Goal: Information Seeking & Learning: Learn about a topic

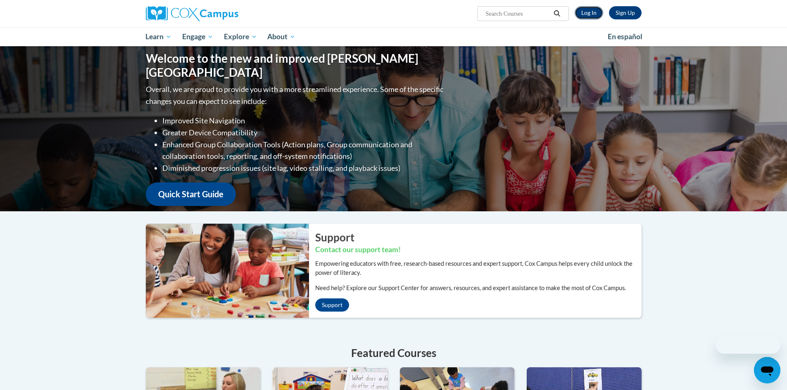
click at [581, 12] on link "Log In" at bounding box center [588, 12] width 28 height 13
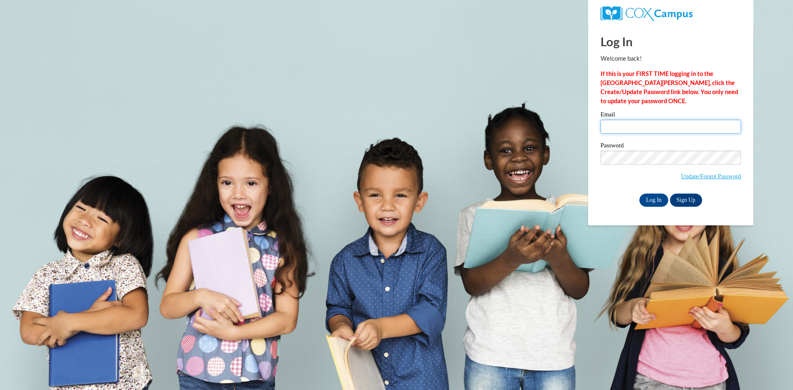
click at [632, 128] on input "Email" at bounding box center [670, 127] width 140 height 14
type input "teamtoddlers4l@gmail.com"
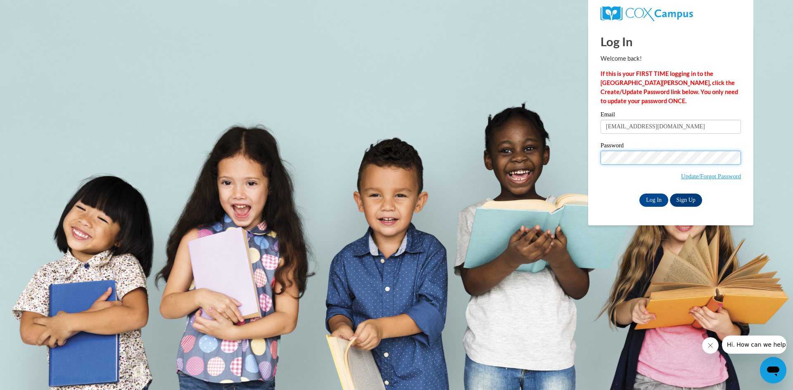
click at [639, 194] on input "Log In" at bounding box center [653, 200] width 29 height 13
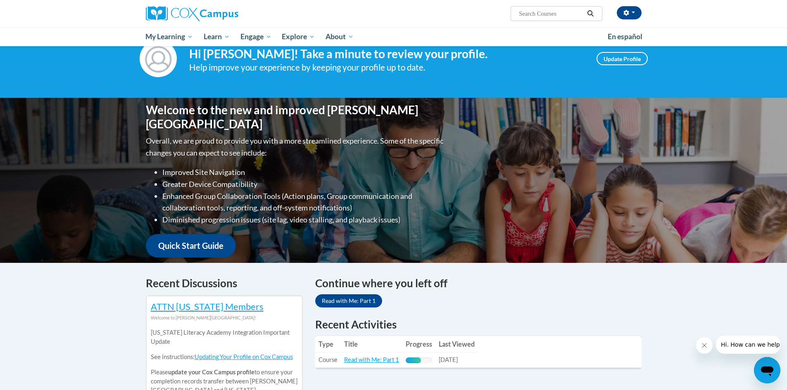
scroll to position [41, 0]
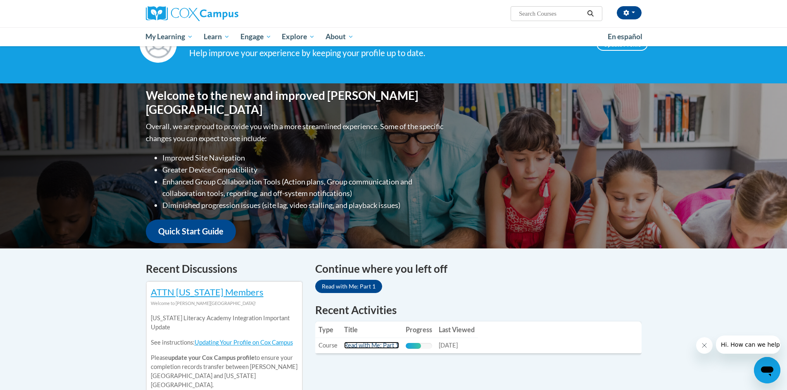
click at [385, 344] on link "Read with Me: Part 1" at bounding box center [371, 345] width 55 height 7
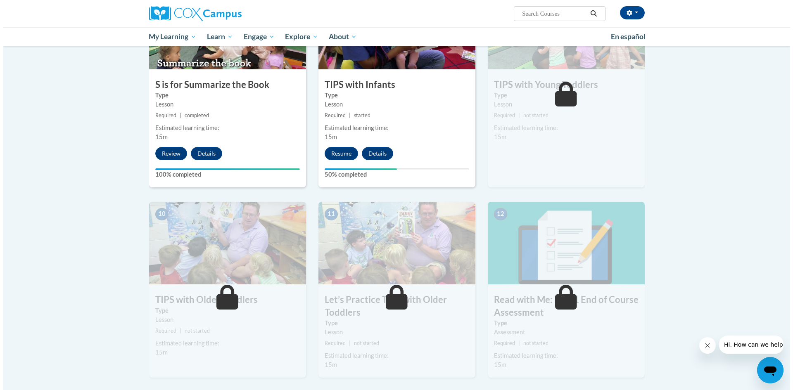
scroll to position [661, 0]
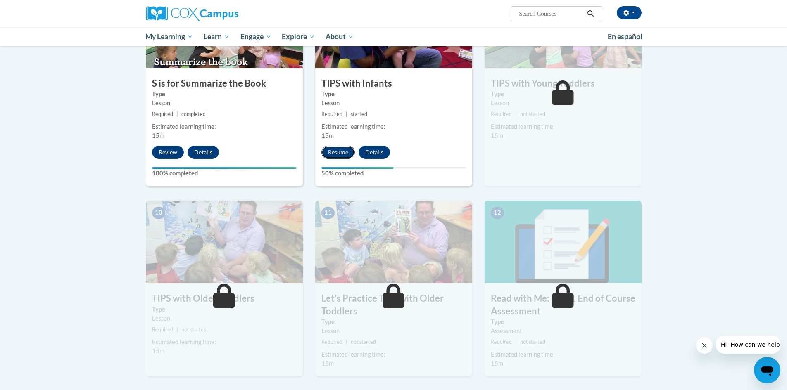
click at [334, 153] on button "Resume" at bounding box center [337, 152] width 33 height 13
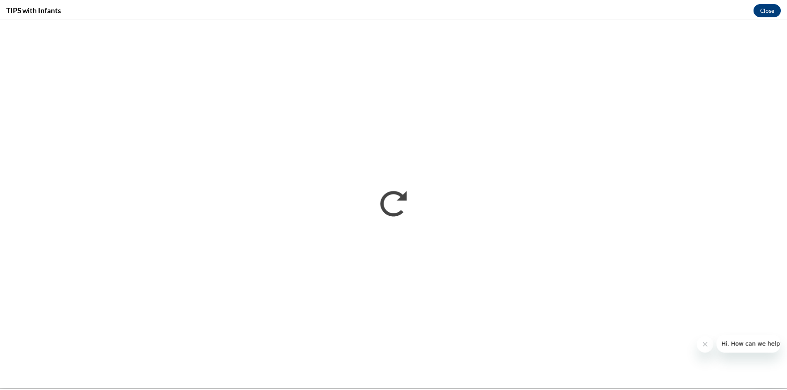
scroll to position [0, 0]
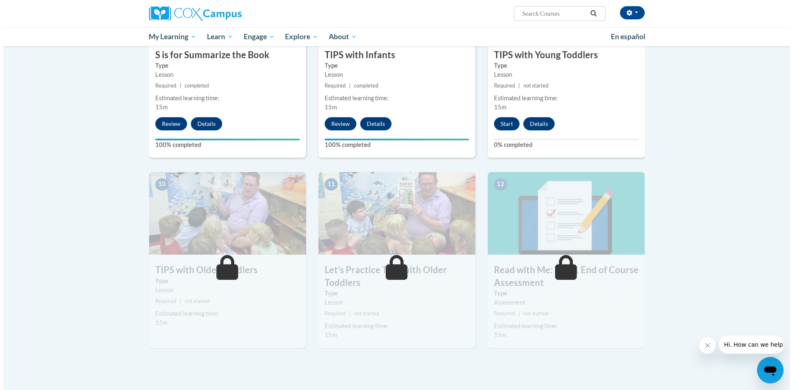
scroll to position [648, 0]
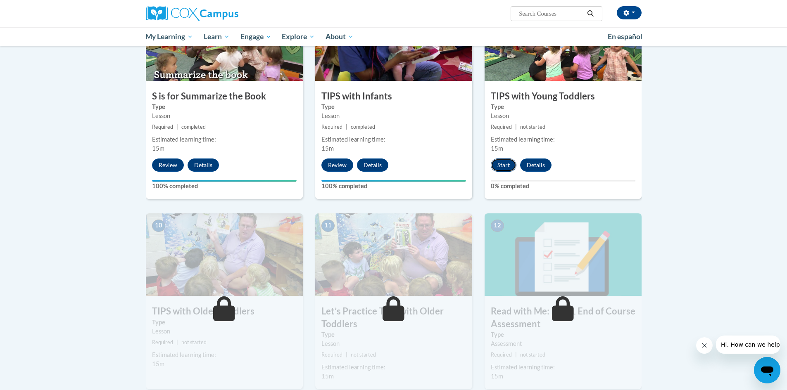
click at [505, 164] on button "Start" at bounding box center [504, 165] width 26 height 13
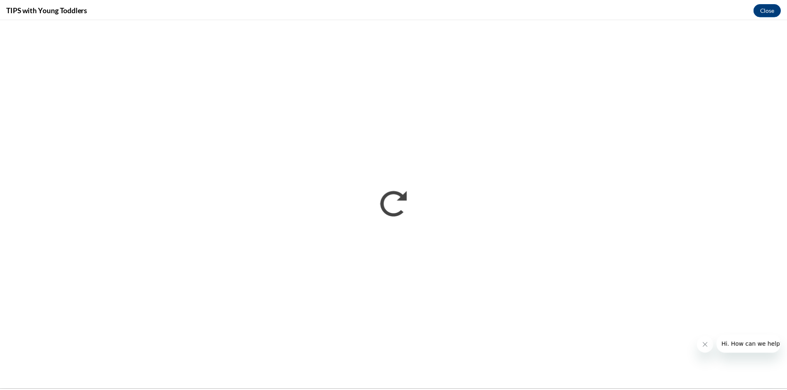
scroll to position [0, 0]
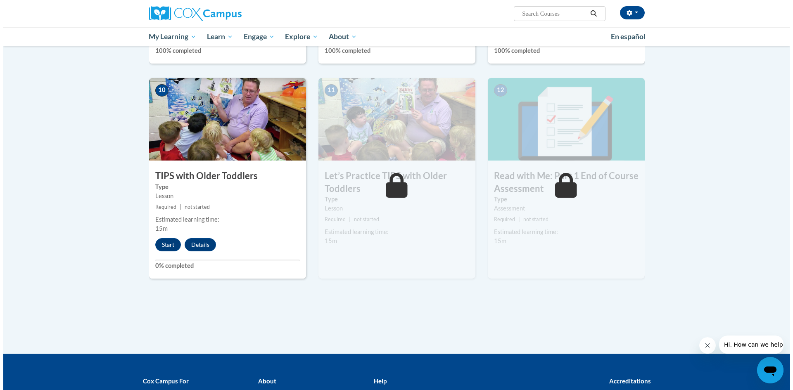
scroll to position [785, 0]
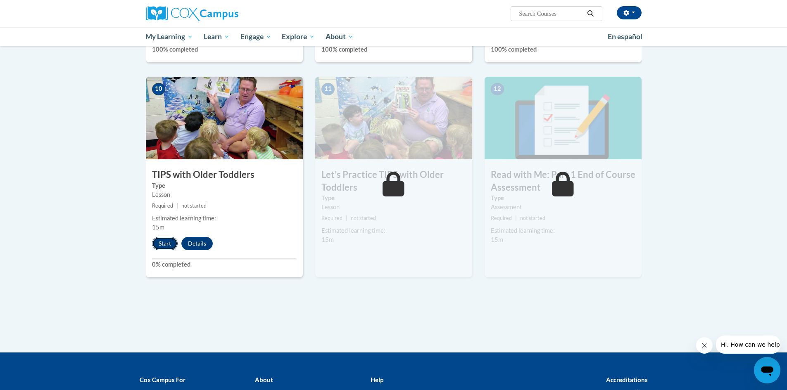
click at [159, 244] on button "Start" at bounding box center [165, 243] width 26 height 13
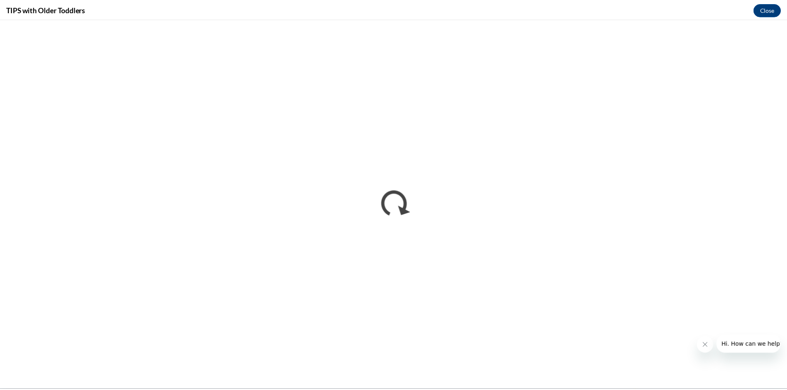
scroll to position [0, 0]
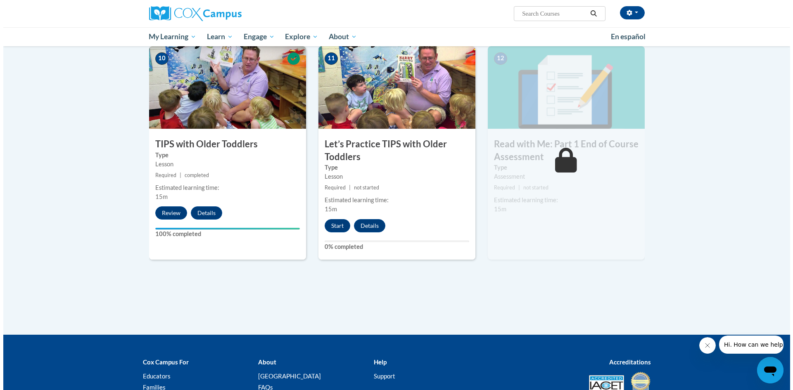
scroll to position [813, 0]
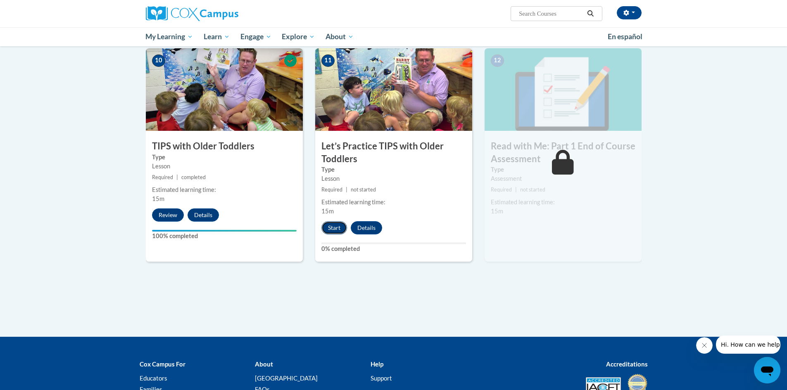
click at [330, 228] on button "Start" at bounding box center [334, 227] width 26 height 13
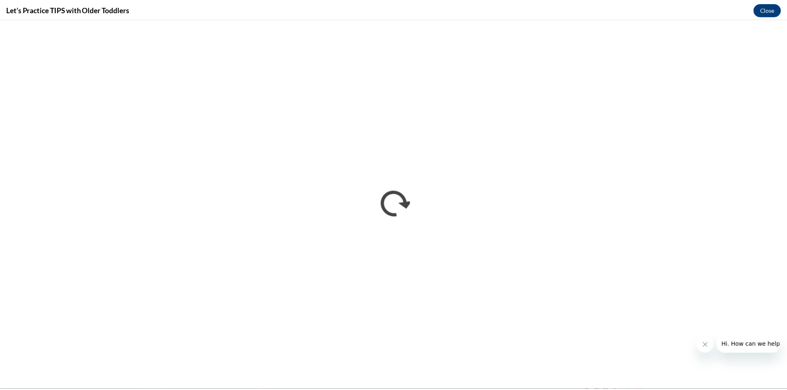
scroll to position [0, 0]
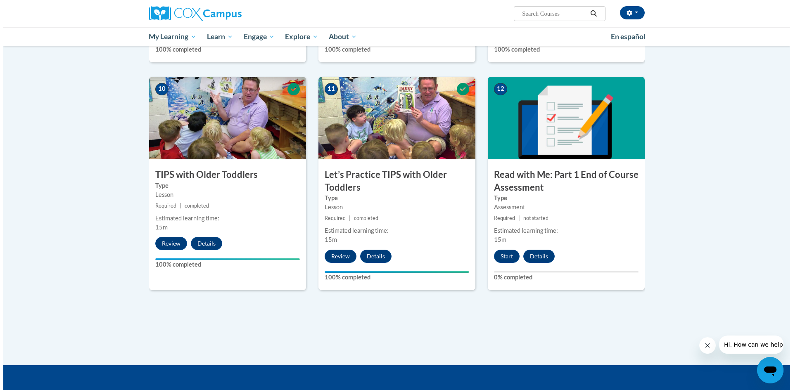
scroll to position [826, 0]
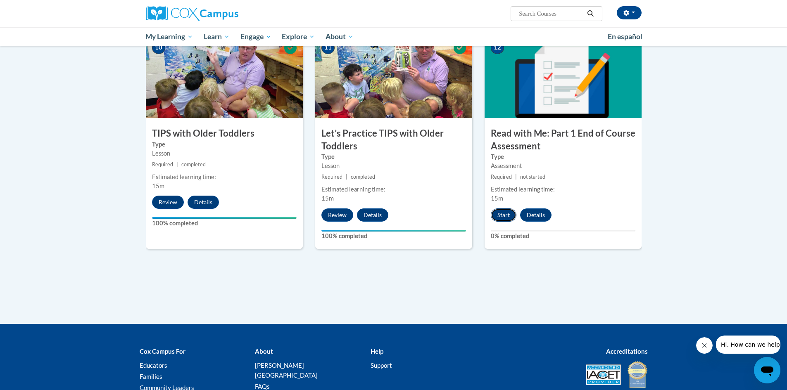
click at [500, 215] on button "Start" at bounding box center [504, 215] width 26 height 13
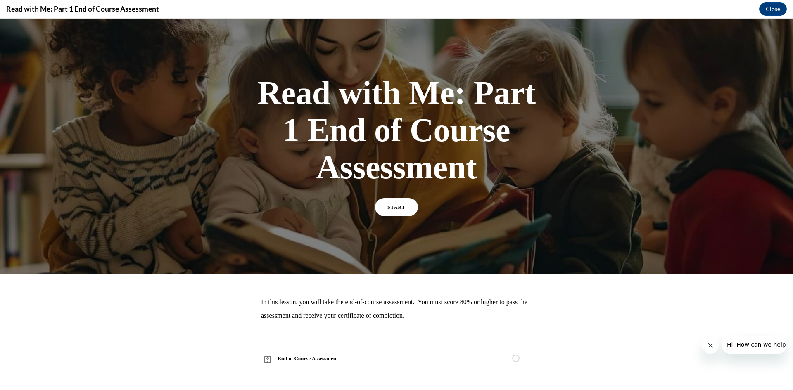
scroll to position [5, 0]
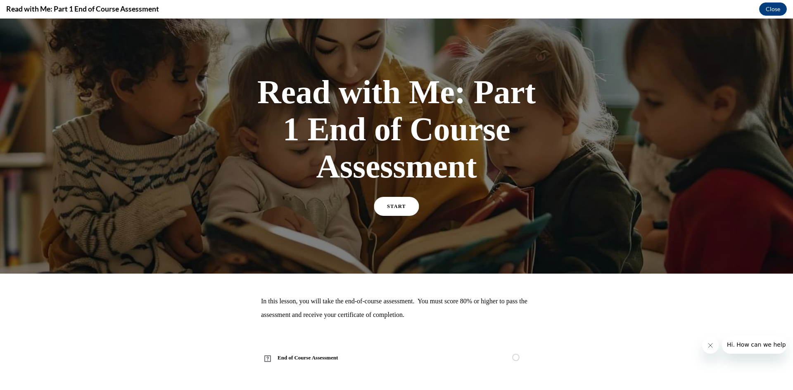
click at [396, 206] on span "START" at bounding box center [396, 207] width 19 height 6
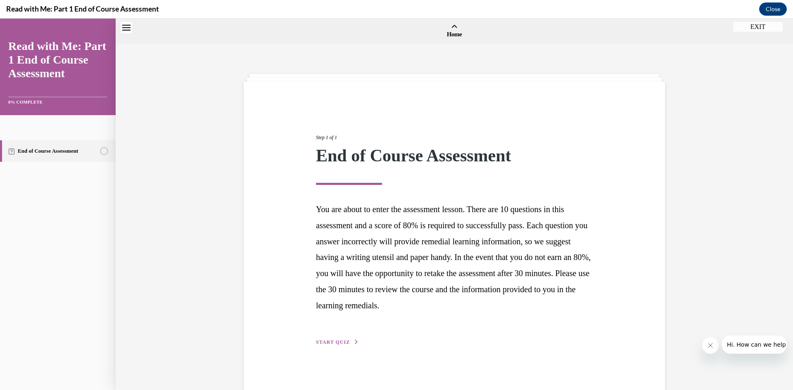
scroll to position [26, 0]
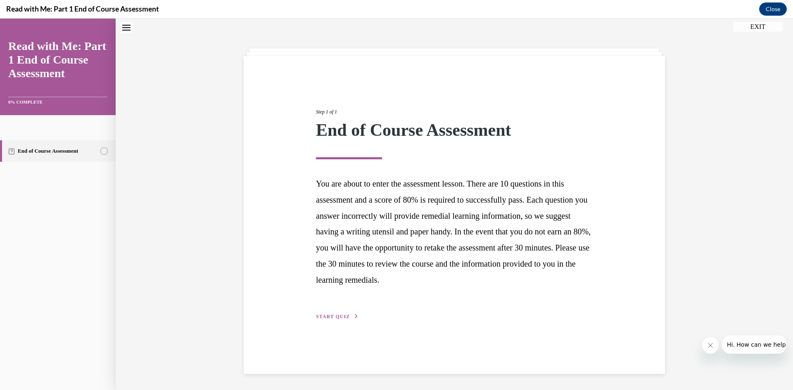
click at [341, 315] on span "START QUIZ" at bounding box center [333, 317] width 34 height 6
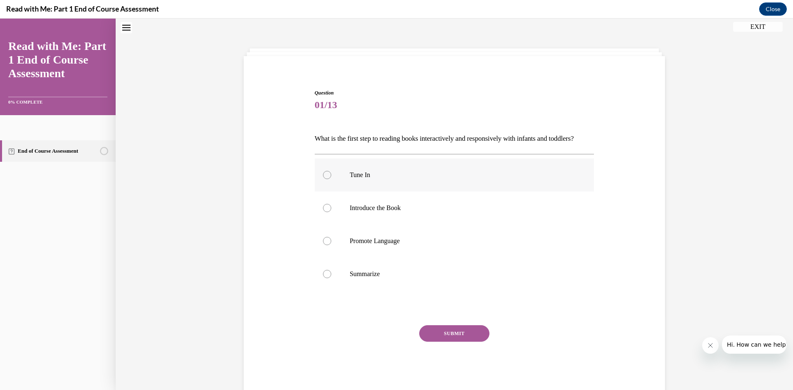
click at [323, 179] on div at bounding box center [327, 175] width 8 height 8
click at [323, 179] on input "Tune In" at bounding box center [327, 175] width 8 height 8
radio input "true"
click at [453, 342] on button "SUBMIT" at bounding box center [454, 333] width 70 height 17
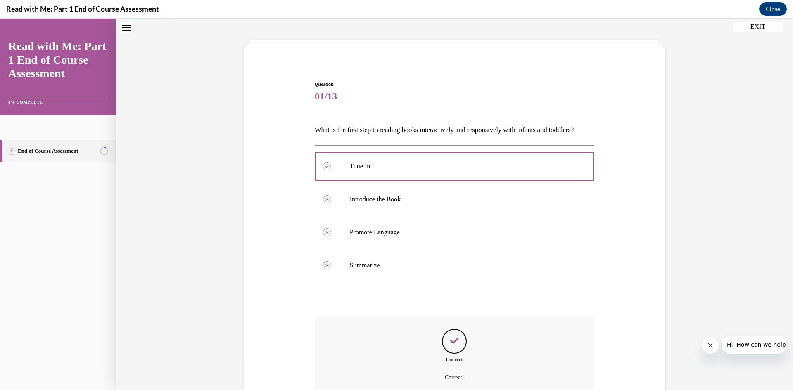
scroll to position [126, 0]
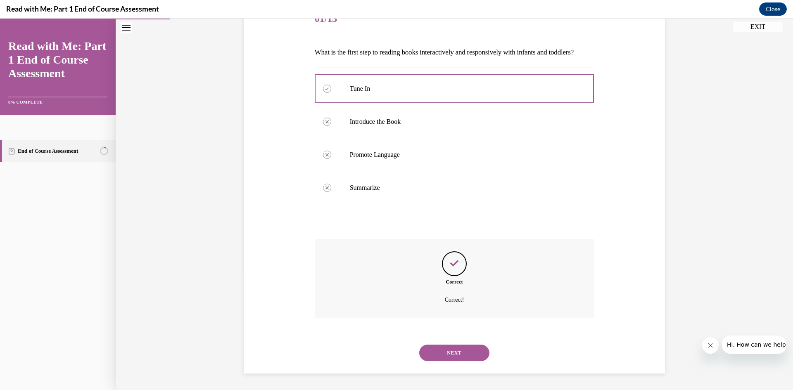
click at [468, 351] on button "NEXT" at bounding box center [454, 353] width 70 height 17
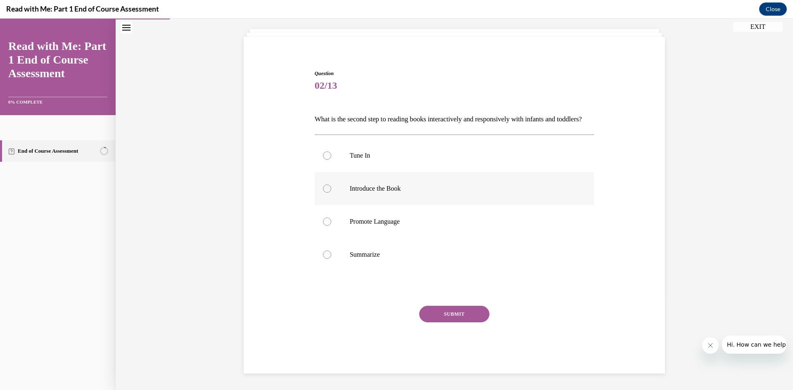
click at [407, 197] on label "Introduce the Book" at bounding box center [455, 188] width 280 height 33
click at [331, 193] on input "Introduce the Book" at bounding box center [327, 189] width 8 height 8
radio input "true"
click at [435, 309] on button "SUBMIT" at bounding box center [454, 314] width 70 height 17
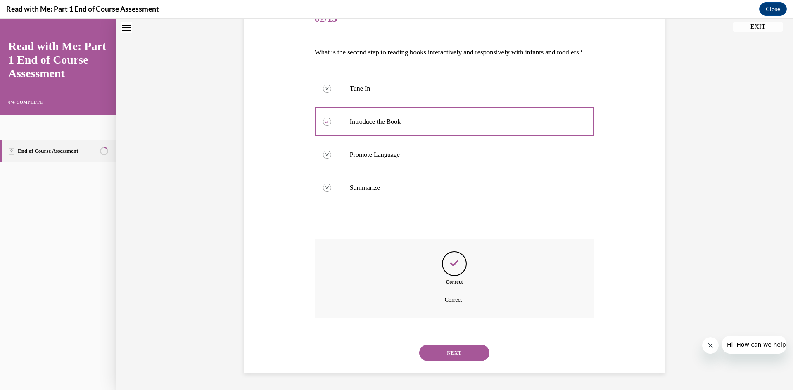
scroll to position [126, 0]
click at [455, 351] on button "NEXT" at bounding box center [454, 353] width 70 height 17
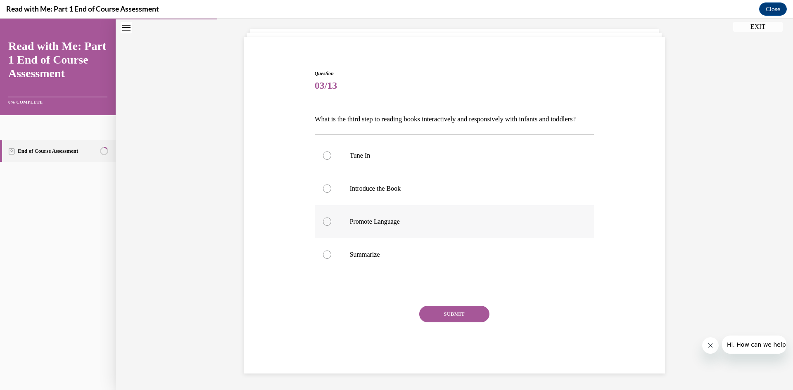
click at [422, 230] on label "Promote Language" at bounding box center [455, 221] width 280 height 33
click at [331, 226] on input "Promote Language" at bounding box center [327, 222] width 8 height 8
radio input "true"
click at [447, 313] on button "SUBMIT" at bounding box center [454, 314] width 70 height 17
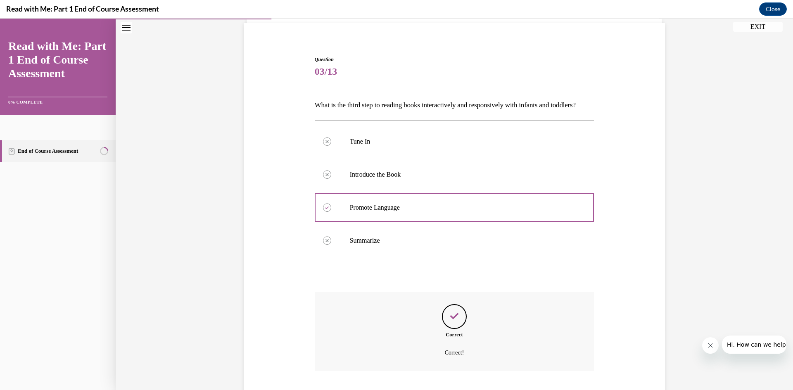
scroll to position [126, 0]
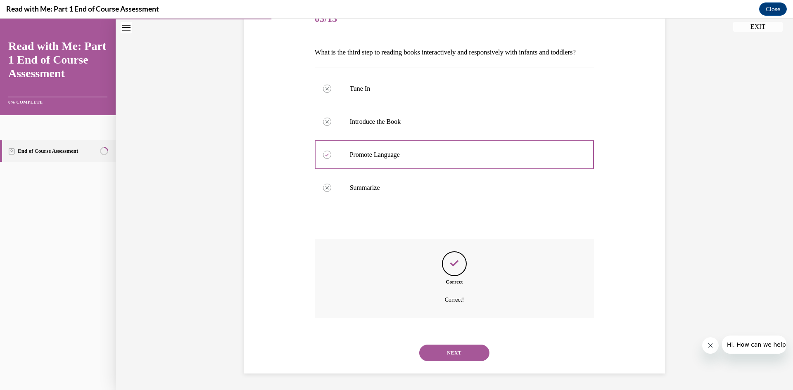
click at [450, 350] on button "NEXT" at bounding box center [454, 353] width 70 height 17
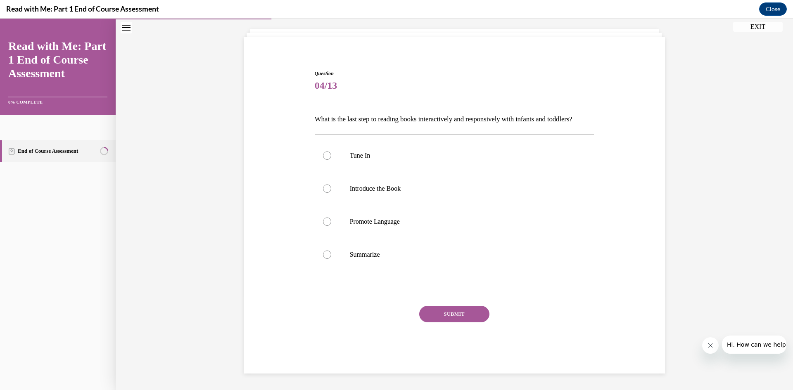
scroll to position [59, 0]
click at [412, 250] on label "Summarize" at bounding box center [455, 254] width 280 height 33
click at [331, 251] on input "Summarize" at bounding box center [327, 255] width 8 height 8
radio input "true"
click at [445, 312] on button "SUBMIT" at bounding box center [454, 314] width 70 height 17
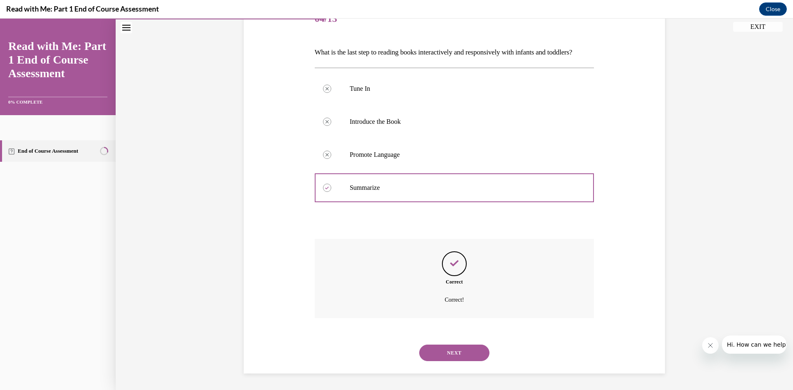
scroll to position [126, 0]
click at [462, 349] on button "NEXT" at bounding box center [454, 353] width 70 height 17
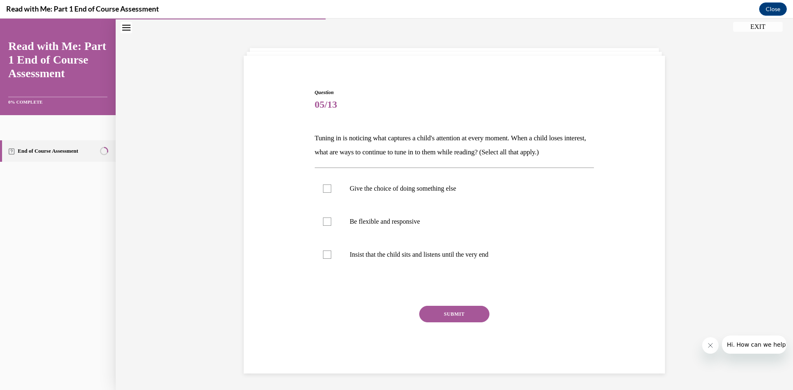
scroll to position [26, 0]
click at [323, 188] on div at bounding box center [327, 189] width 8 height 8
click at [323, 188] on input "Give the choice of doing something else" at bounding box center [327, 189] width 8 height 8
checkbox input "true"
click at [330, 220] on label "Be flexible and responsive" at bounding box center [455, 221] width 280 height 33
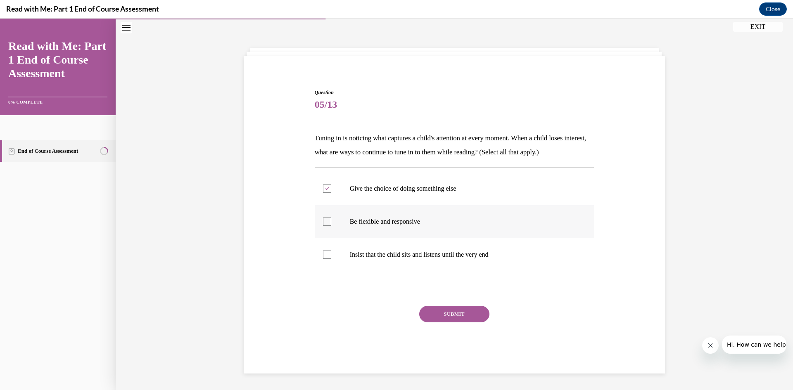
click at [330, 220] on input "Be flexible and responsive" at bounding box center [327, 222] width 8 height 8
checkbox input "true"
click at [456, 308] on button "SUBMIT" at bounding box center [454, 314] width 70 height 17
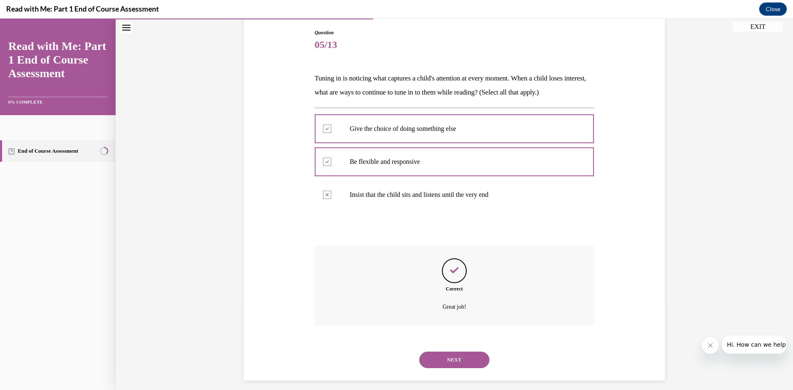
scroll to position [93, 0]
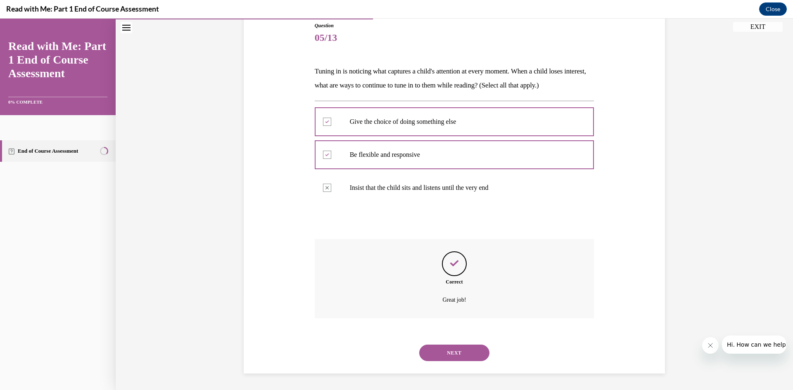
click at [476, 351] on button "NEXT" at bounding box center [454, 353] width 70 height 17
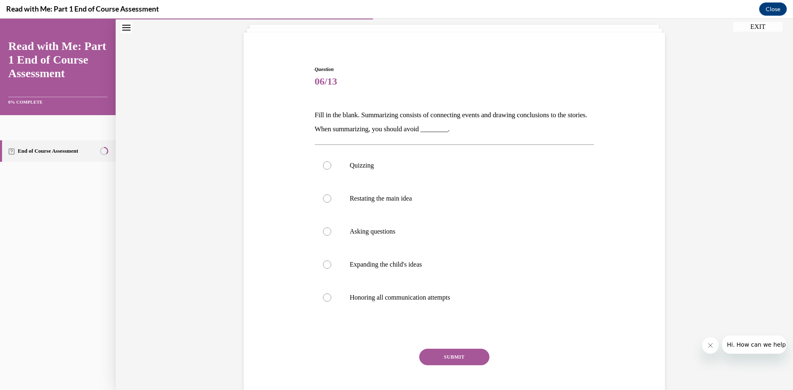
scroll to position [43, 0]
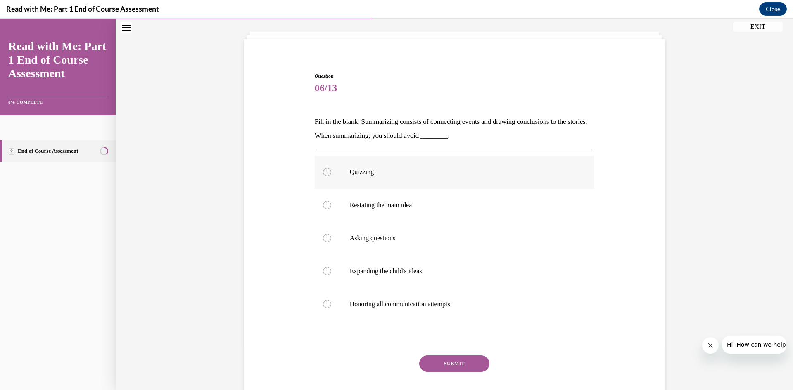
click at [392, 164] on label "Quizzing" at bounding box center [455, 172] width 280 height 33
click at [331, 168] on input "Quizzing" at bounding box center [327, 172] width 8 height 8
radio input "true"
click at [435, 369] on button "SUBMIT" at bounding box center [454, 364] width 70 height 17
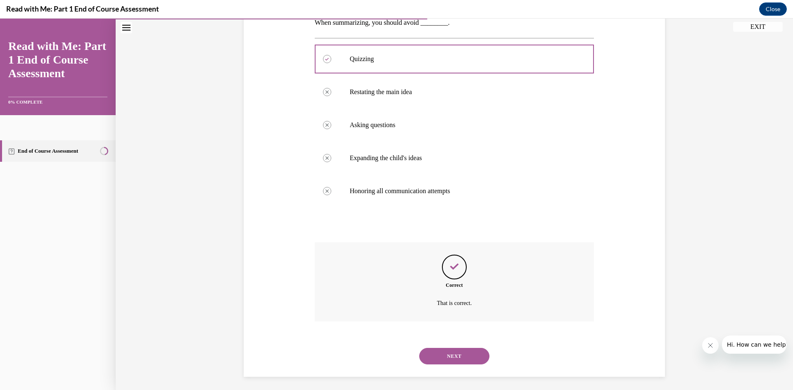
scroll to position [159, 0]
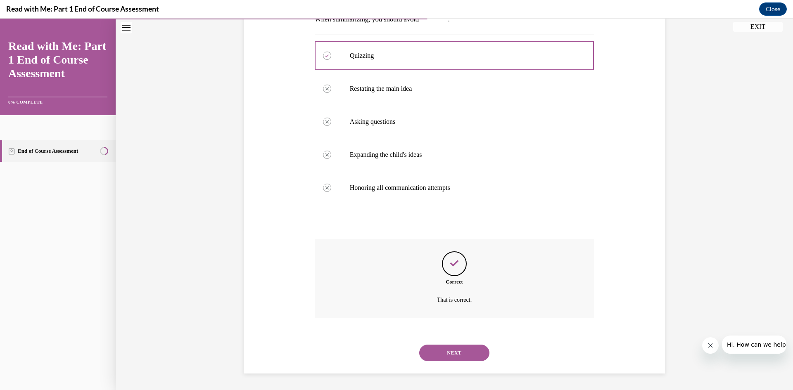
click at [459, 350] on button "NEXT" at bounding box center [454, 353] width 70 height 17
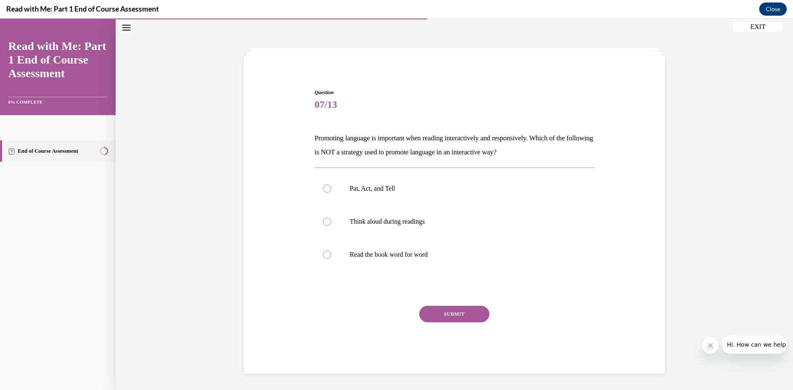
scroll to position [26, 0]
click at [372, 246] on label "Read the book word for word" at bounding box center [455, 254] width 280 height 33
click at [331, 251] on input "Read the book word for word" at bounding box center [327, 255] width 8 height 8
radio input "true"
click at [453, 318] on button "SUBMIT" at bounding box center [454, 314] width 70 height 17
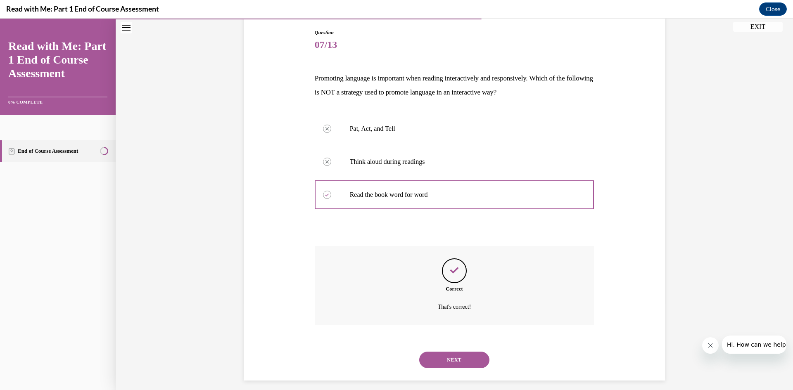
scroll to position [93, 0]
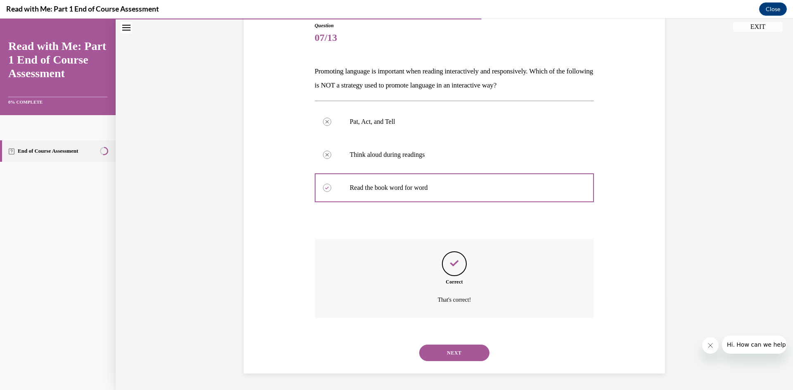
click at [447, 353] on button "NEXT" at bounding box center [454, 353] width 70 height 17
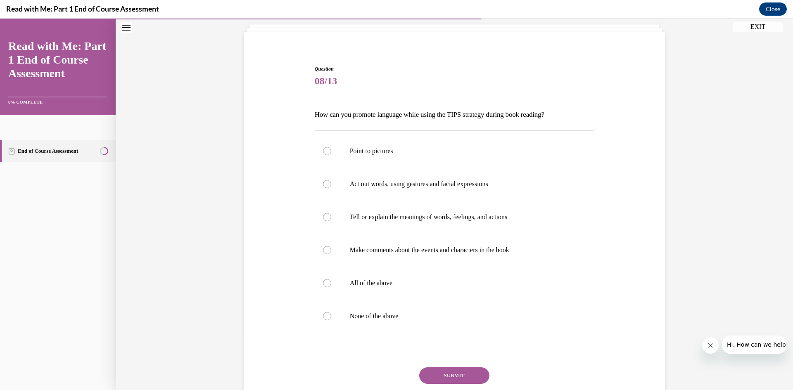
scroll to position [43, 0]
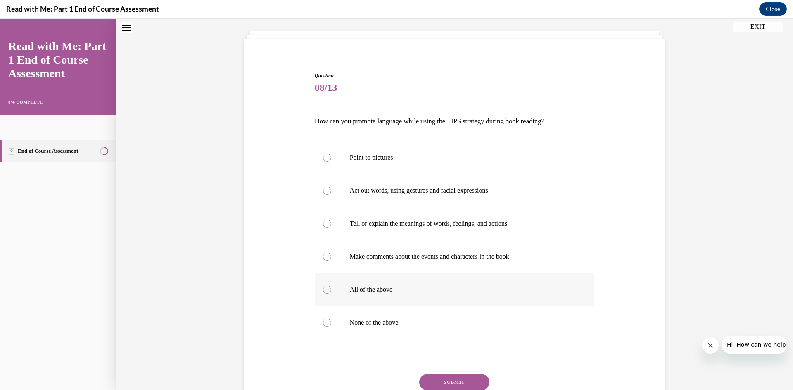
click at [386, 294] on label "All of the above" at bounding box center [455, 289] width 280 height 33
click at [331, 294] on input "All of the above" at bounding box center [327, 290] width 8 height 8
radio input "true"
click at [447, 381] on button "SUBMIT" at bounding box center [454, 382] width 70 height 17
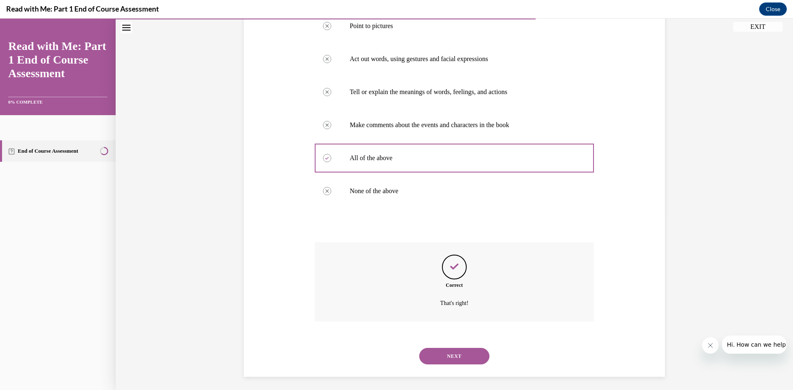
scroll to position [178, 0]
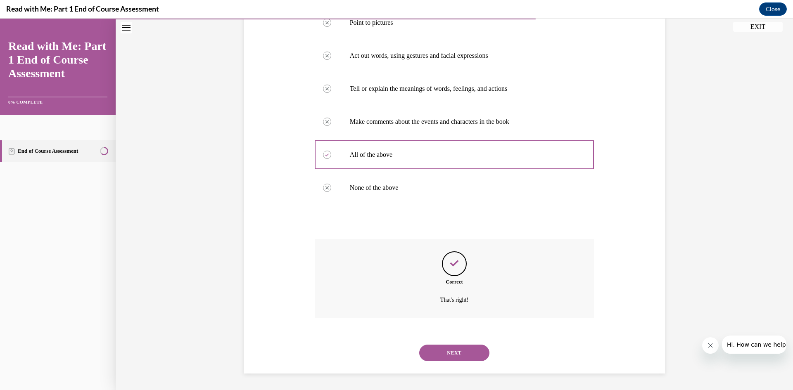
click at [453, 354] on button "NEXT" at bounding box center [454, 353] width 70 height 17
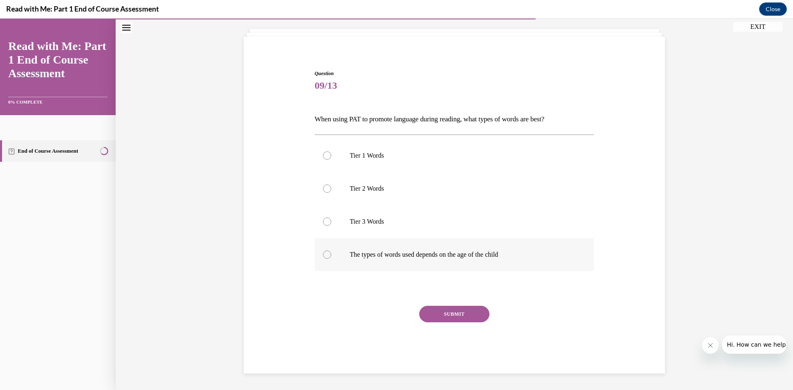
click at [345, 253] on label "The types of words used depends on the age of the child" at bounding box center [455, 254] width 280 height 33
click at [331, 253] on input "The types of words used depends on the age of the child" at bounding box center [327, 255] width 8 height 8
radio input "true"
click at [465, 315] on button "SUBMIT" at bounding box center [454, 314] width 70 height 17
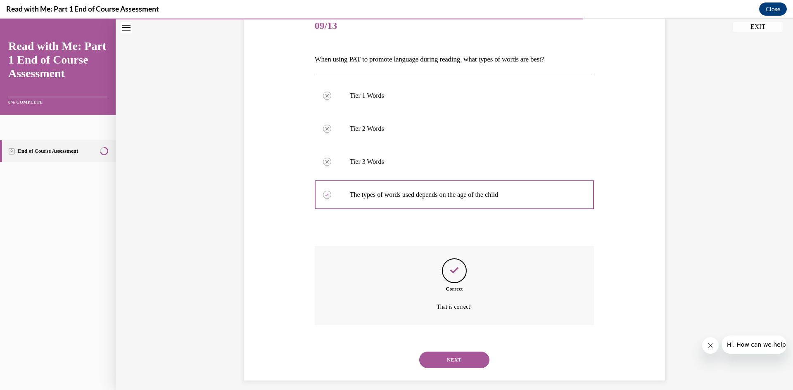
scroll to position [112, 0]
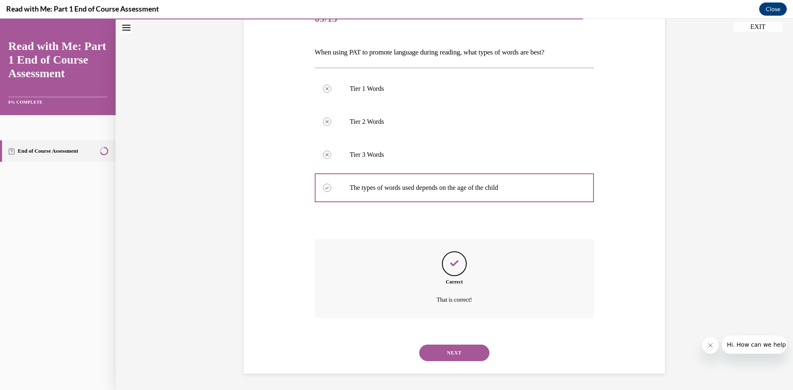
click at [457, 348] on button "NEXT" at bounding box center [454, 353] width 70 height 17
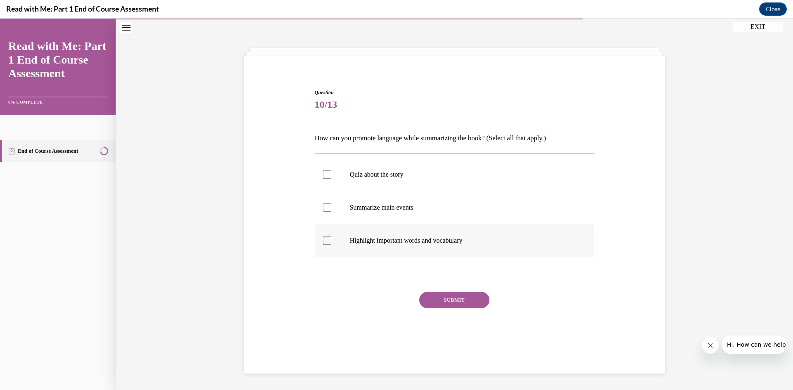
click at [409, 245] on label "Highlight important words and vocabulary" at bounding box center [455, 240] width 280 height 33
click at [331, 245] on input "Highlight important words and vocabulary" at bounding box center [327, 241] width 8 height 8
checkbox input "true"
click at [448, 299] on button "SUBMIT" at bounding box center [454, 300] width 70 height 17
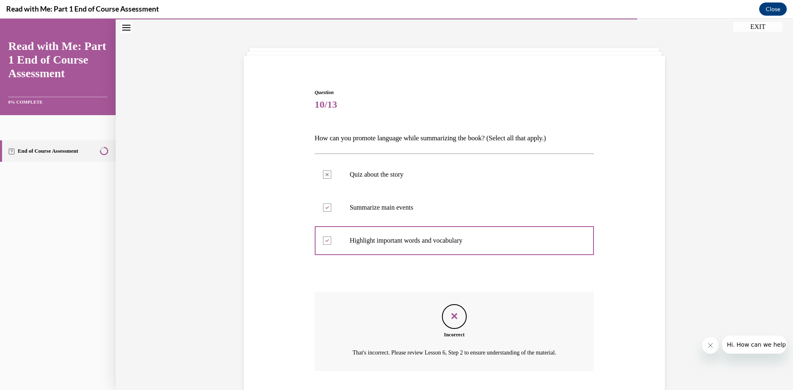
scroll to position [89, 0]
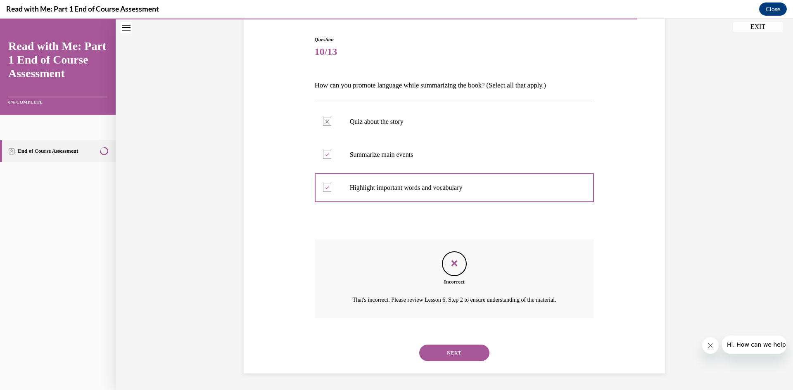
click at [457, 352] on button "NEXT" at bounding box center [454, 353] width 70 height 17
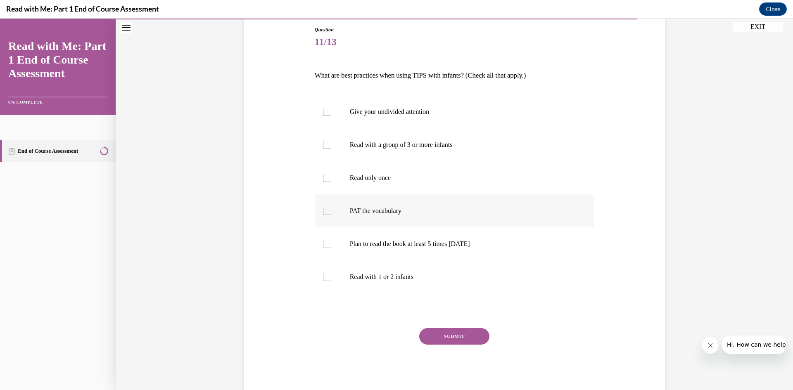
scroll to position [43, 0]
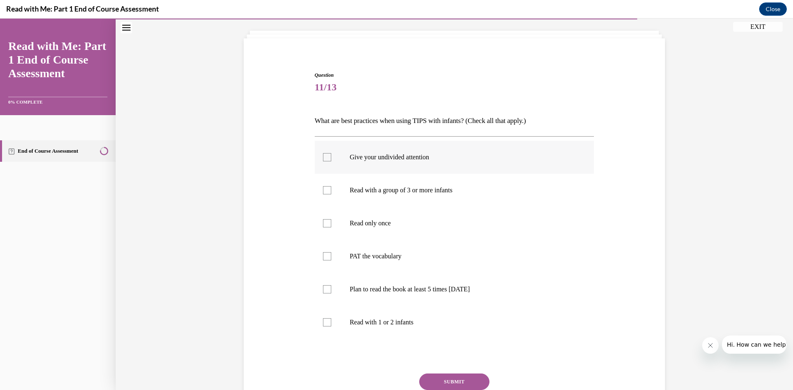
click at [332, 152] on label "Give your undivided attention" at bounding box center [455, 157] width 280 height 33
click at [331, 153] on input "Give your undivided attention" at bounding box center [327, 157] width 8 height 8
checkbox input "true"
click at [348, 251] on label "PAT the vocabulary" at bounding box center [455, 256] width 280 height 33
click at [331, 252] on input "PAT the vocabulary" at bounding box center [327, 256] width 8 height 8
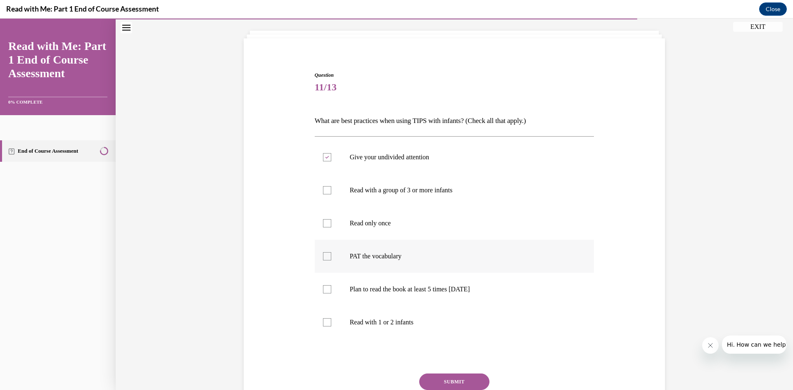
checkbox input "true"
click at [350, 284] on label "Plan to read the book at least 5 times in 2 weeks" at bounding box center [455, 289] width 280 height 33
click at [331, 285] on input "Plan to read the book at least 5 times in 2 weeks" at bounding box center [327, 289] width 8 height 8
checkbox input "true"
click at [454, 377] on button "SUBMIT" at bounding box center [454, 382] width 70 height 17
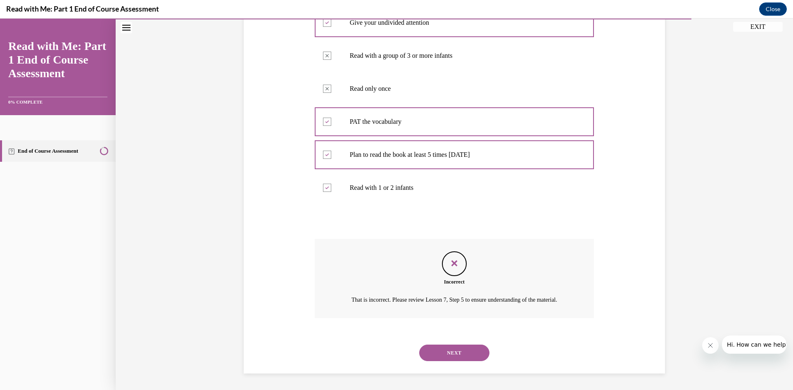
scroll to position [188, 0]
click at [456, 349] on button "NEXT" at bounding box center [454, 353] width 70 height 17
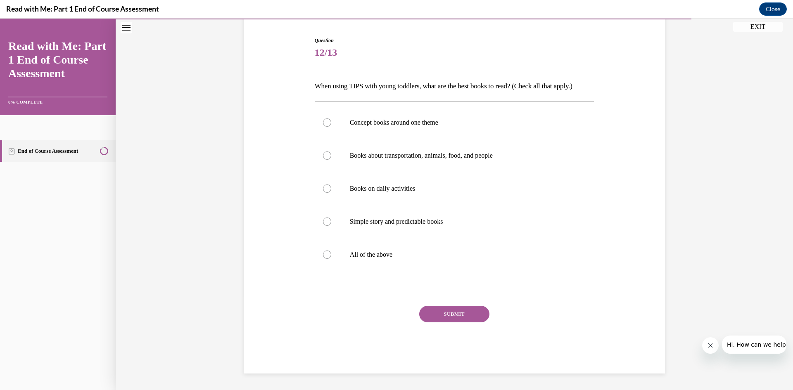
scroll to position [78, 0]
click at [405, 254] on p "All of the above" at bounding box center [462, 255] width 224 height 8
click at [331, 254] on input "All of the above" at bounding box center [327, 255] width 8 height 8
radio input "true"
click at [442, 308] on button "SUBMIT" at bounding box center [454, 314] width 70 height 17
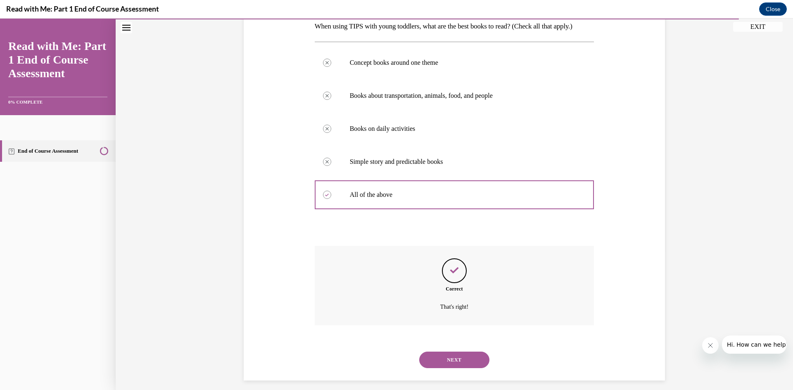
scroll to position [145, 0]
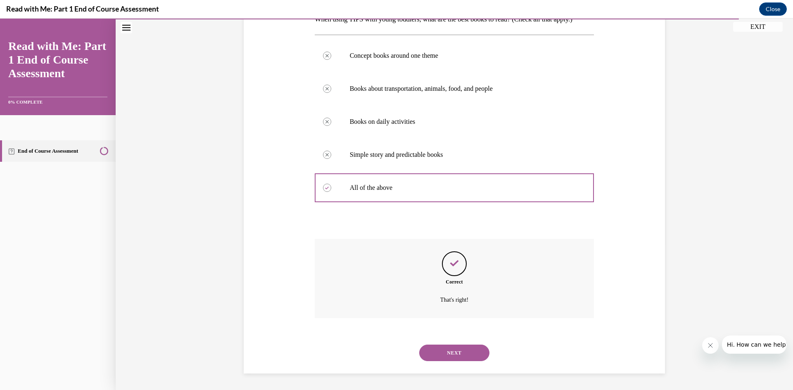
click at [453, 346] on button "NEXT" at bounding box center [454, 353] width 70 height 17
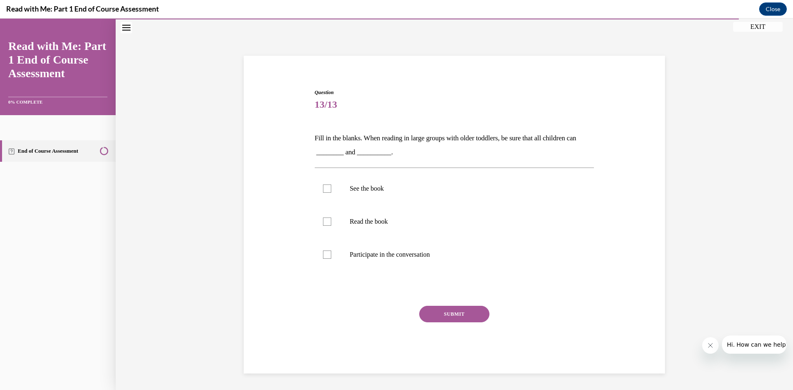
scroll to position [26, 0]
click at [324, 188] on div at bounding box center [327, 189] width 8 height 8
click at [324, 188] on input "See the book" at bounding box center [327, 189] width 8 height 8
checkbox input "true"
click at [324, 252] on div at bounding box center [327, 255] width 8 height 8
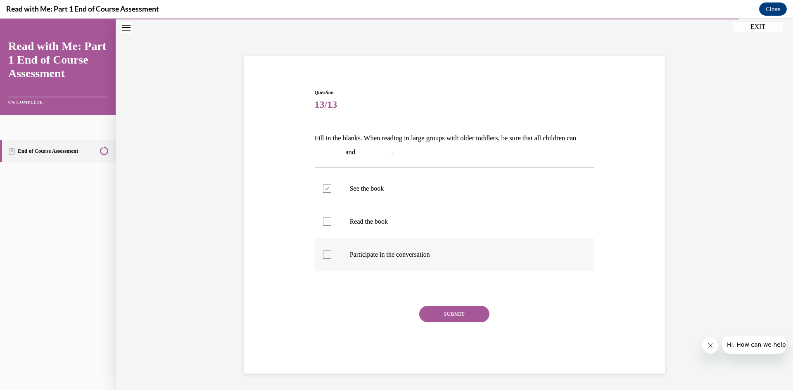
click at [324, 252] on input "Participate in the conversation" at bounding box center [327, 255] width 8 height 8
checkbox input "true"
click at [428, 315] on button "SUBMIT" at bounding box center [454, 314] width 70 height 17
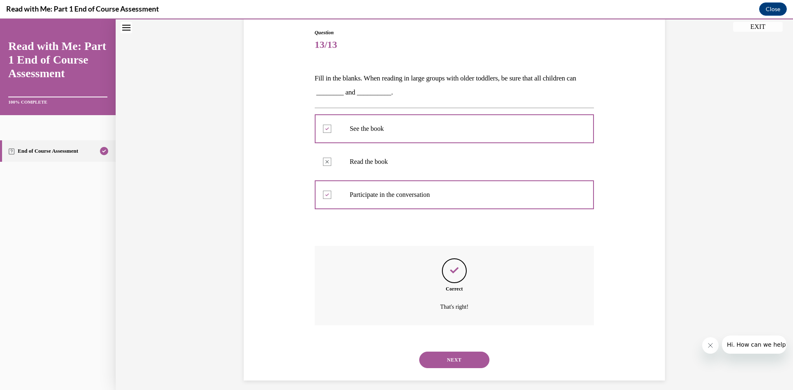
scroll to position [93, 0]
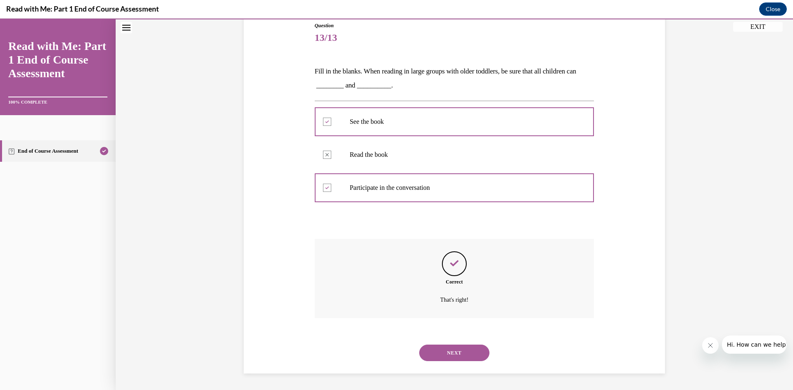
click at [453, 350] on button "NEXT" at bounding box center [454, 353] width 70 height 17
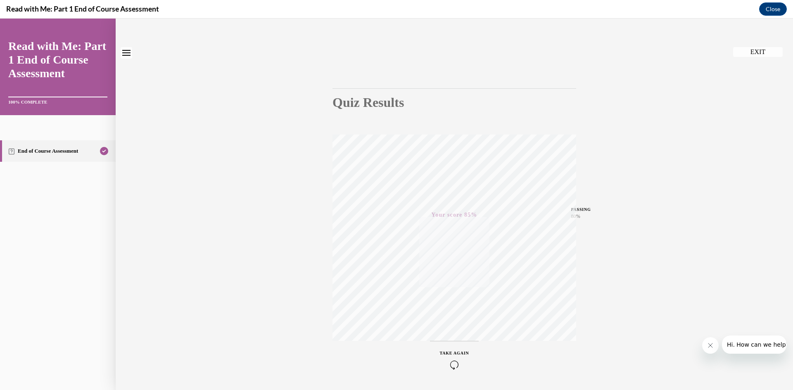
scroll to position [52, 0]
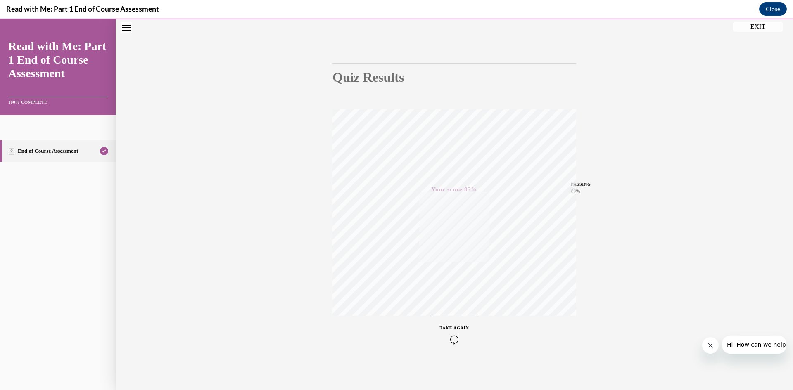
click at [289, 303] on div "Quiz Results PASSING 80% Your score 85% Passed PASSING 80% Your score Your scor…" at bounding box center [454, 191] width 677 height 397
click at [763, 30] on button "EXIT" at bounding box center [758, 27] width 50 height 10
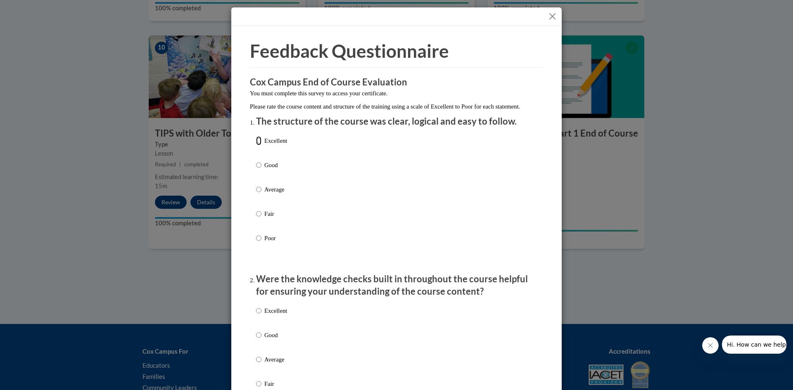
click at [257, 145] on input "Excellent" at bounding box center [258, 140] width 5 height 9
radio input "true"
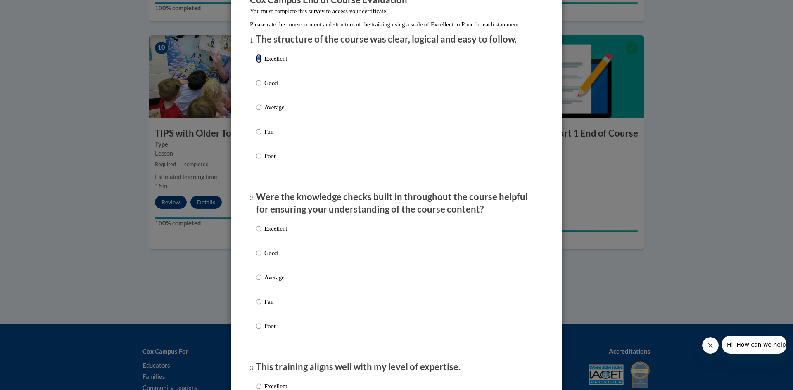
scroll to position [83, 0]
click at [256, 233] on input "Excellent" at bounding box center [258, 228] width 5 height 9
radio input "true"
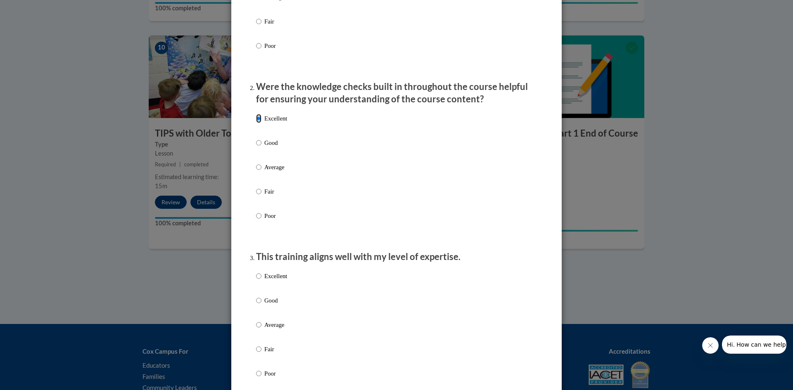
scroll to position [206, 0]
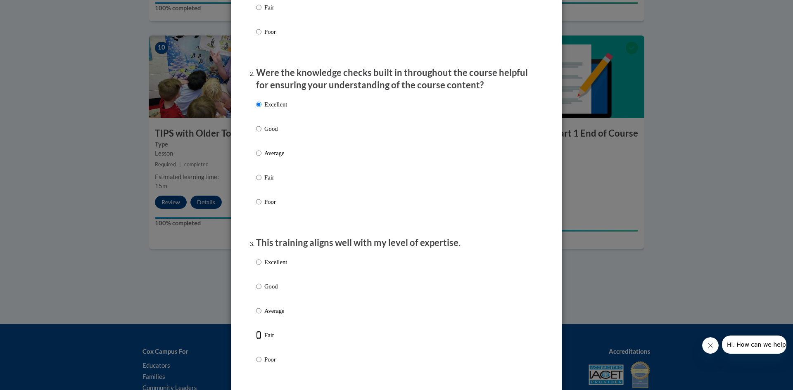
click at [256, 340] on input "Fair" at bounding box center [258, 335] width 5 height 9
radio input "true"
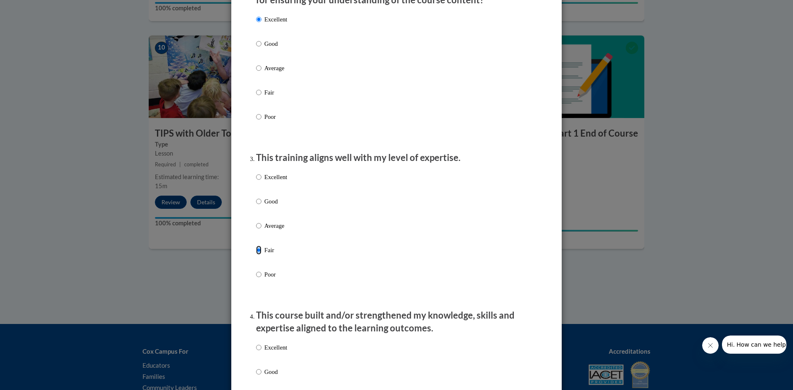
scroll to position [330, 0]
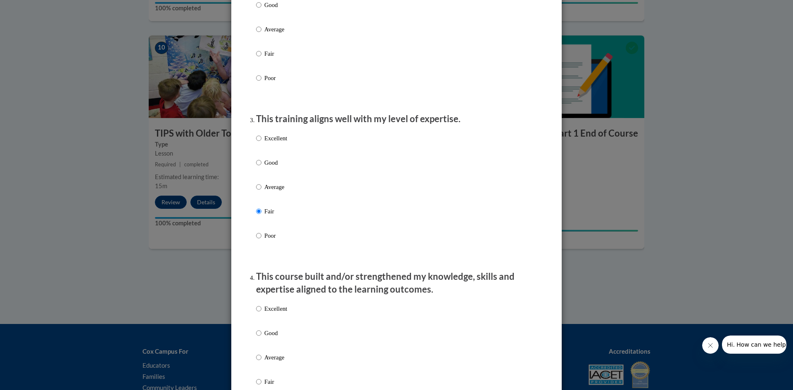
click at [259, 317] on label "Excellent" at bounding box center [271, 315] width 31 height 22
click at [259, 313] on input "Excellent" at bounding box center [258, 308] width 5 height 9
radio input "true"
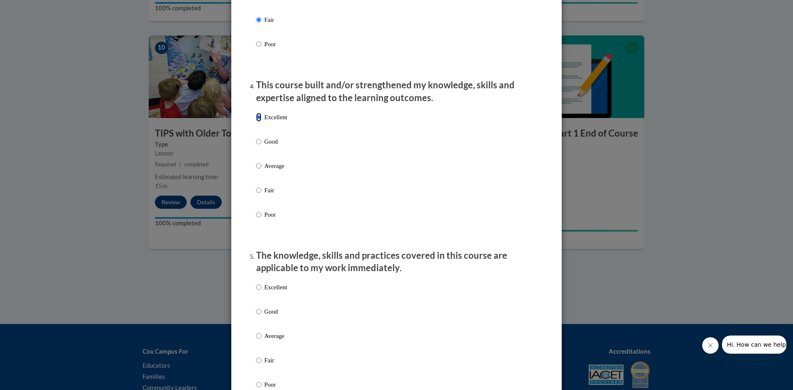
scroll to position [537, 0]
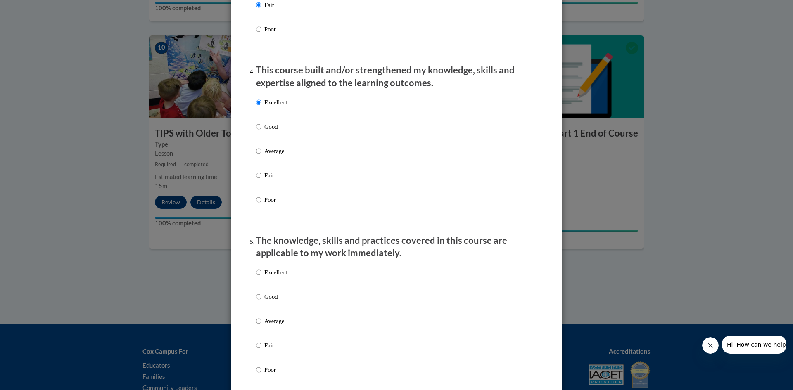
click at [272, 285] on label "Excellent" at bounding box center [271, 279] width 31 height 22
click at [261, 277] on input "Excellent" at bounding box center [258, 272] width 5 height 9
radio input "true"
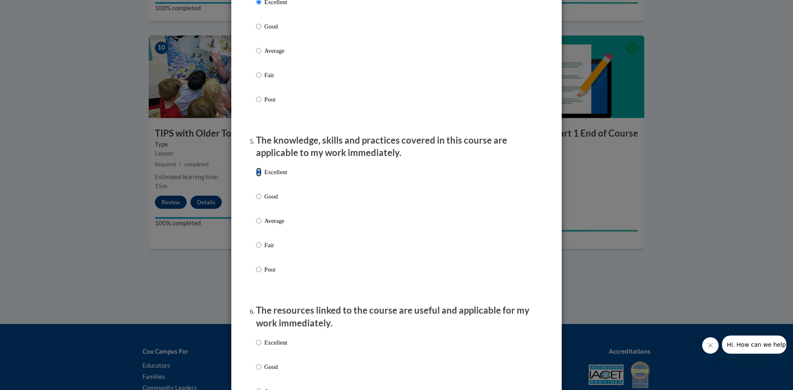
scroll to position [743, 0]
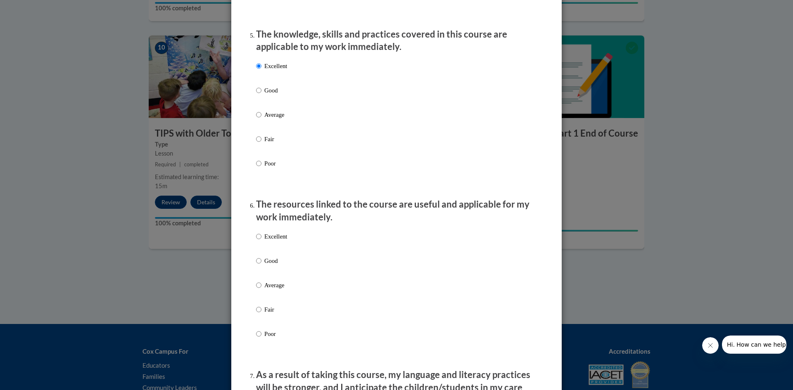
click at [277, 241] on p "Excellent" at bounding box center [275, 236] width 23 height 9
click at [261, 241] on input "Excellent" at bounding box center [258, 236] width 5 height 9
radio input "true"
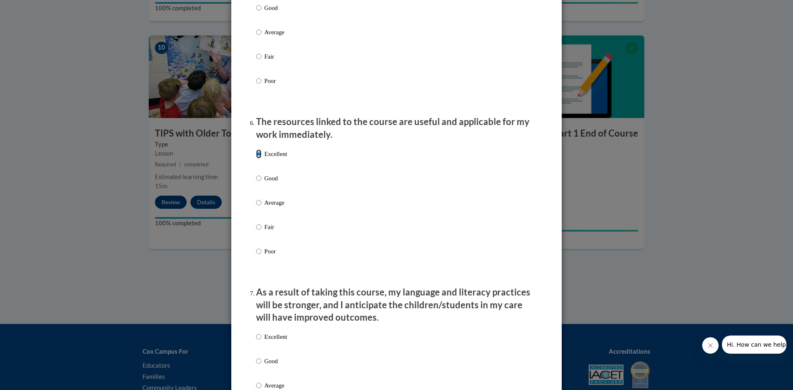
scroll to position [867, 0]
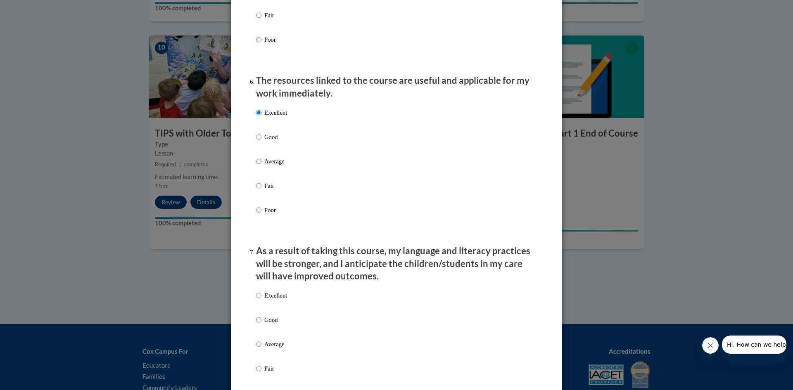
click at [310, 306] on div "Excellent Good Average Fair Poor" at bounding box center [396, 354] width 281 height 135
click at [309, 300] on div "Excellent Good Average Fair Poor" at bounding box center [396, 354] width 281 height 135
click at [274, 300] on p "Excellent" at bounding box center [275, 295] width 23 height 9
click at [261, 300] on input "Excellent" at bounding box center [258, 295] width 5 height 9
radio input "true"
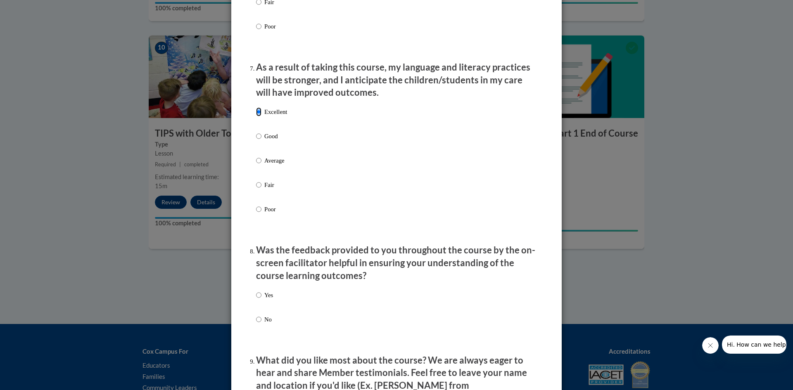
scroll to position [1074, 0]
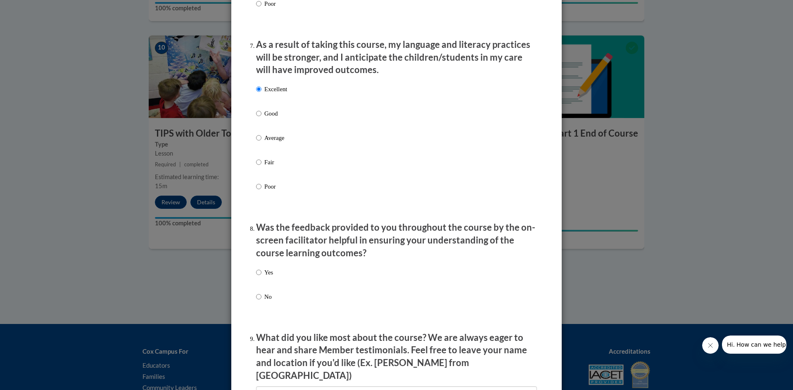
click at [272, 279] on div "Yes No" at bounding box center [396, 295] width 281 height 62
click at [259, 280] on label "Yes" at bounding box center [264, 279] width 17 height 22
click at [259, 277] on input "Yes" at bounding box center [258, 272] width 5 height 9
radio input "true"
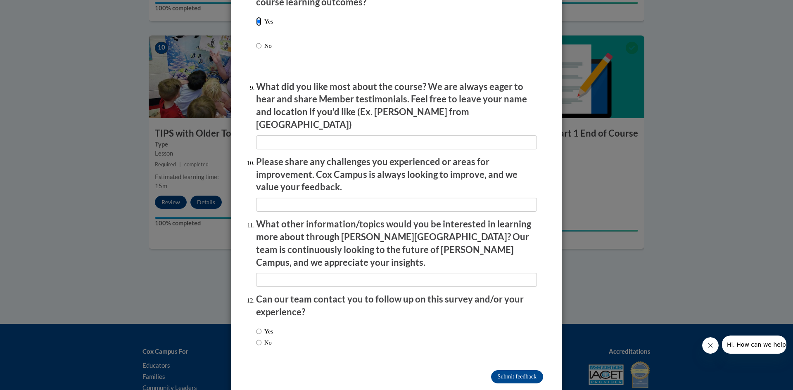
scroll to position [1325, 0]
click at [257, 337] on input "No" at bounding box center [258, 341] width 5 height 9
radio input "true"
click at [494, 370] on input "Submit feedback" at bounding box center [517, 376] width 52 height 13
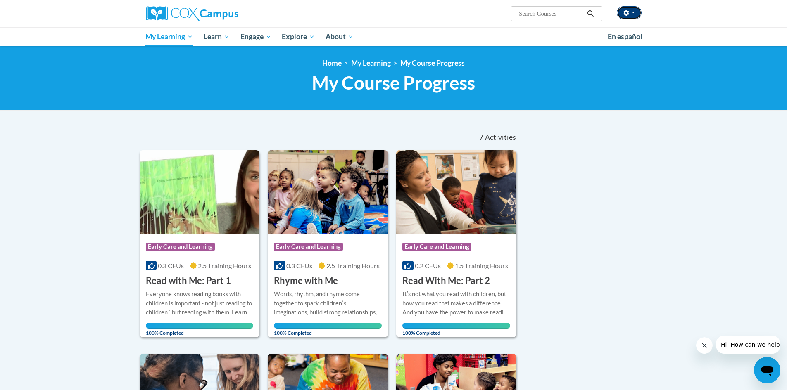
click at [626, 13] on icon "button" at bounding box center [626, 13] width 6 height 6
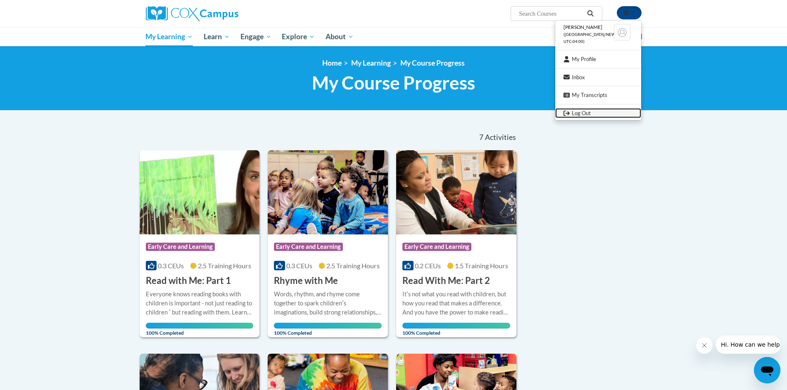
click at [590, 111] on link "Log Out" at bounding box center [598, 113] width 86 height 10
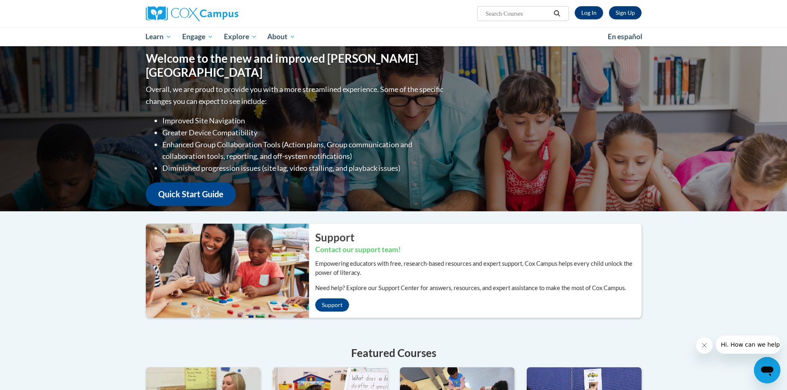
click at [530, 16] on input "Search..." at bounding box center [517, 14] width 66 height 10
click at [588, 12] on link "Log In" at bounding box center [588, 12] width 28 height 13
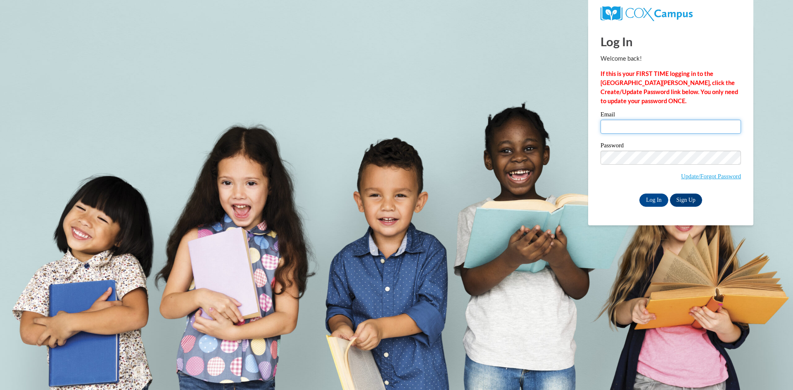
click at [617, 130] on input "Email" at bounding box center [670, 127] width 140 height 14
type input "[EMAIL_ADDRESS][DOMAIN_NAME]"
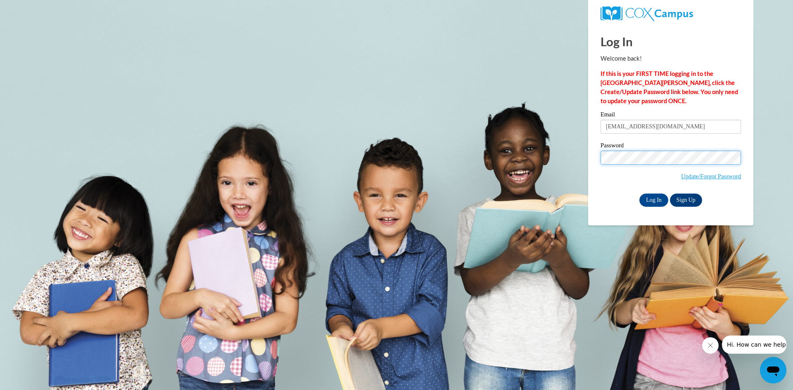
click at [639, 194] on input "Log In" at bounding box center [653, 200] width 29 height 13
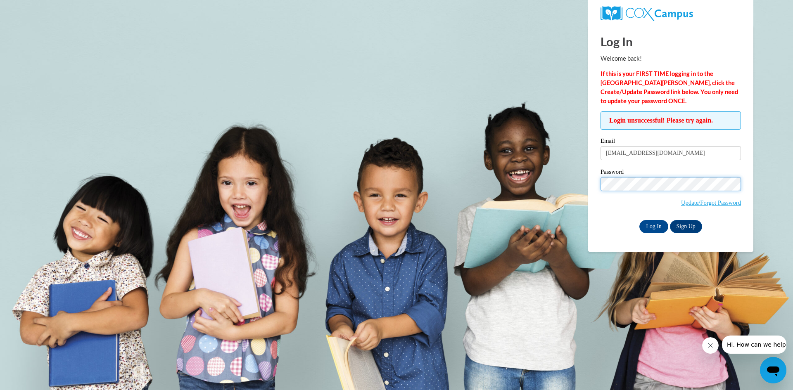
click at [639, 220] on input "Log In" at bounding box center [653, 226] width 29 height 13
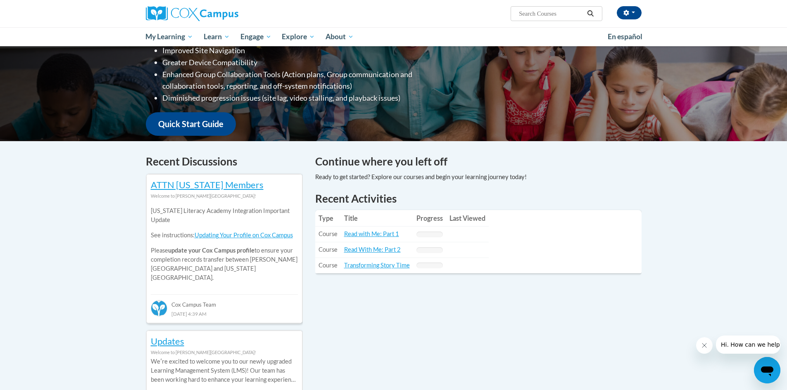
scroll to position [165, 0]
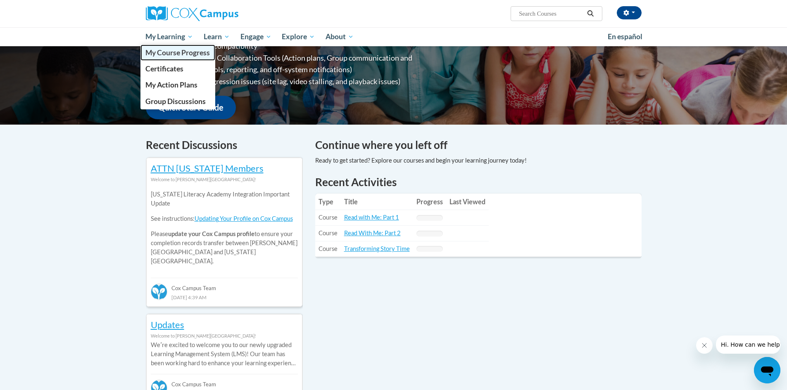
click at [173, 56] on span "My Course Progress" at bounding box center [177, 52] width 64 height 9
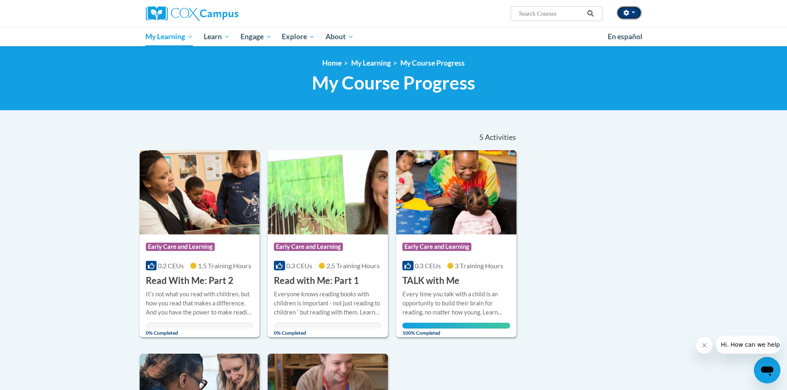
click at [631, 15] on button "button" at bounding box center [628, 12] width 25 height 13
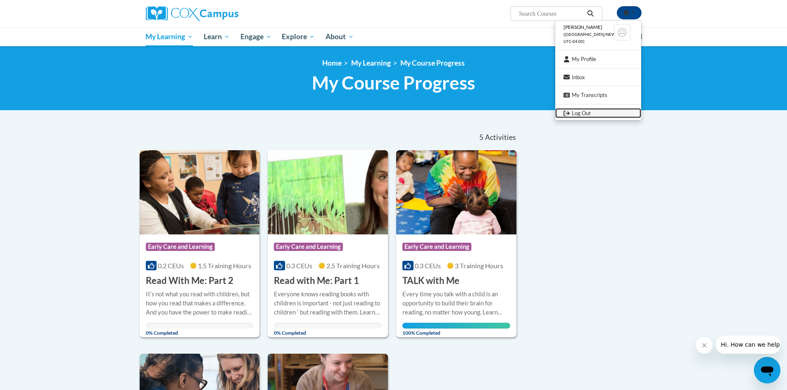
click at [579, 113] on link "Log Out" at bounding box center [598, 113] width 86 height 10
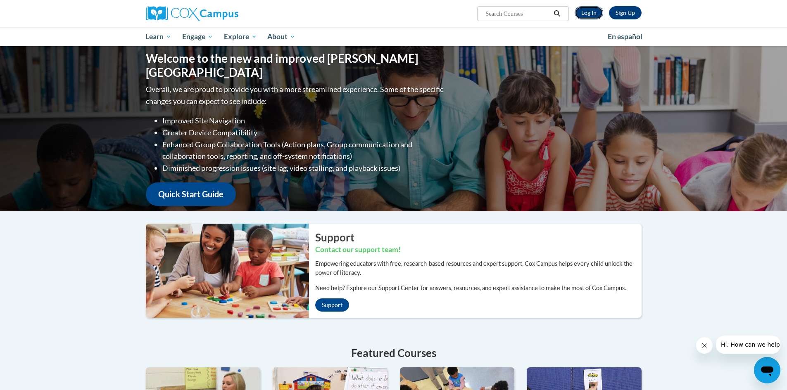
click at [581, 14] on link "Log In" at bounding box center [588, 12] width 28 height 13
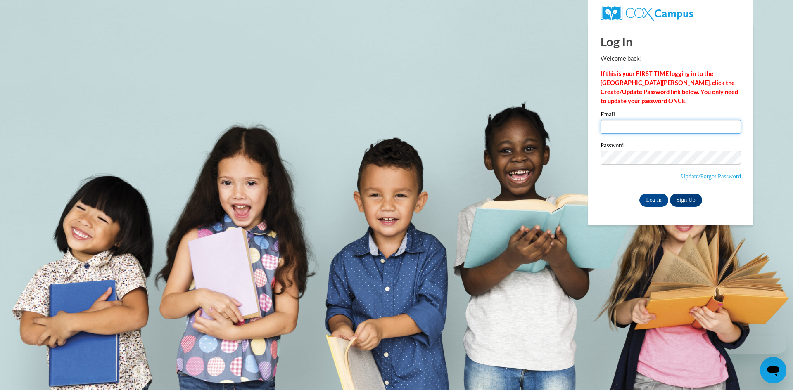
click at [617, 128] on input "Email" at bounding box center [670, 127] width 140 height 14
type input "brewerlarita2@gmail.com"
click at [651, 196] on input "Log In" at bounding box center [653, 200] width 29 height 13
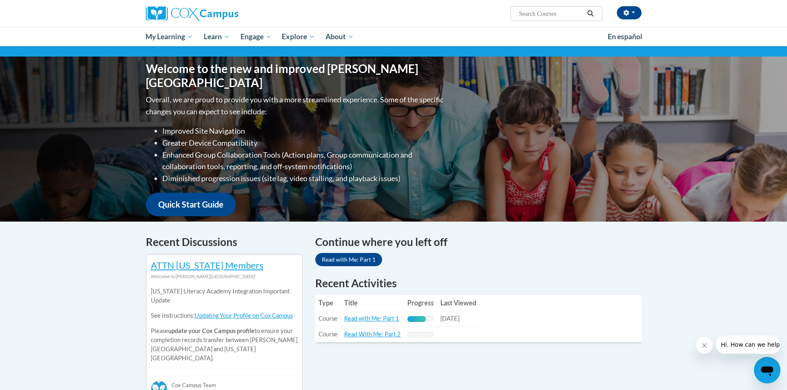
scroll to position [83, 0]
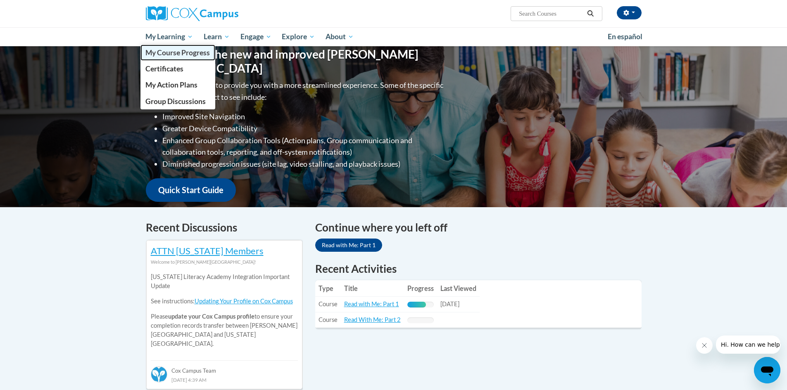
click at [181, 57] on span "My Course Progress" at bounding box center [177, 52] width 64 height 9
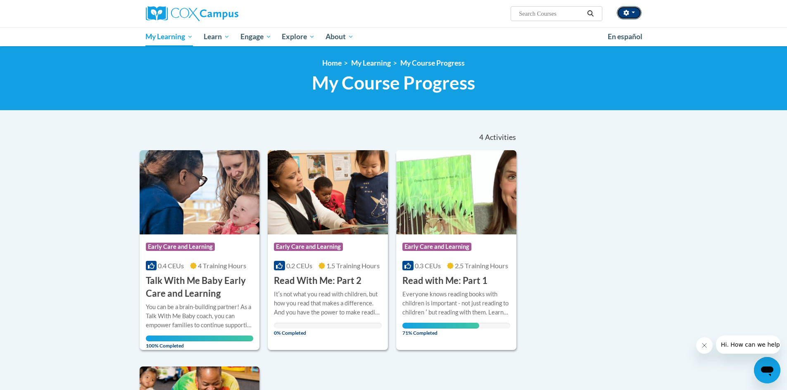
click at [630, 17] on button "button" at bounding box center [628, 12] width 25 height 13
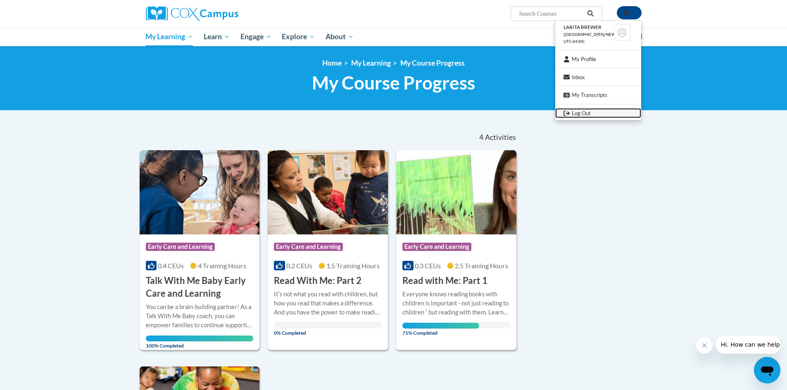
click at [588, 112] on link "Log Out" at bounding box center [598, 113] width 86 height 10
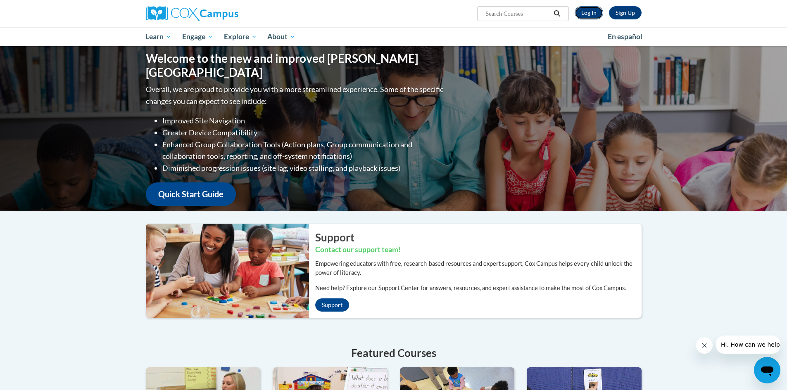
click at [591, 12] on link "Log In" at bounding box center [588, 12] width 28 height 13
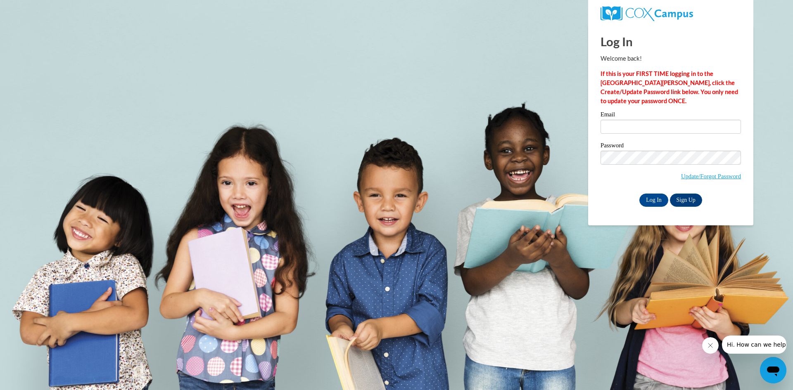
type input "copelandchalencia@yahoo.com"
click at [647, 198] on input "Log In" at bounding box center [653, 200] width 29 height 13
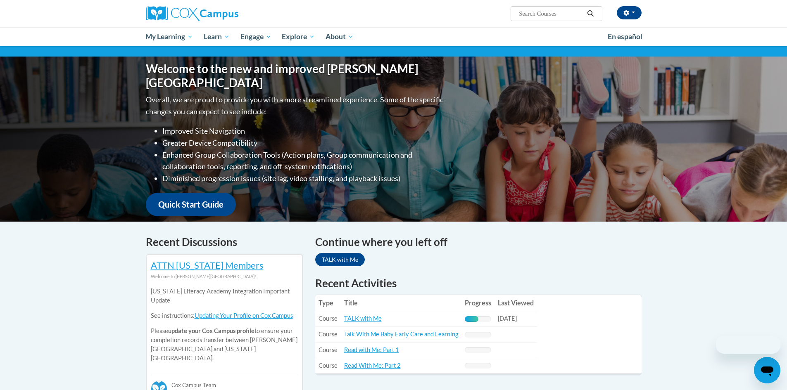
scroll to position [83, 0]
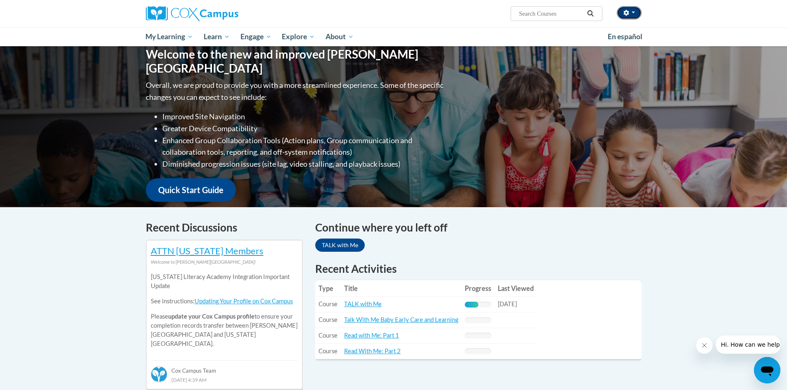
click at [633, 11] on button "button" at bounding box center [628, 12] width 25 height 13
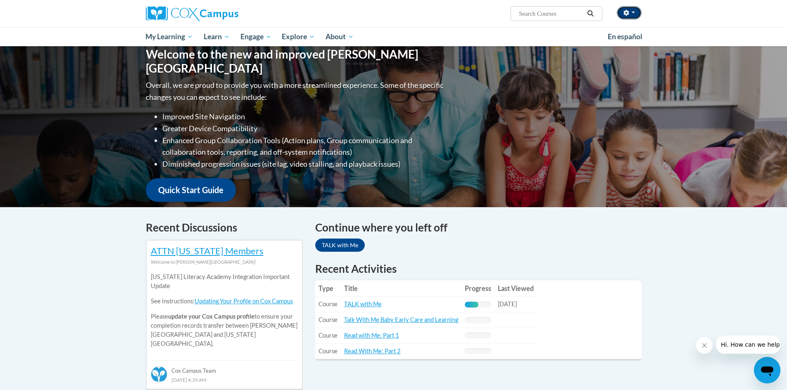
click at [626, 9] on button "button" at bounding box center [628, 12] width 25 height 13
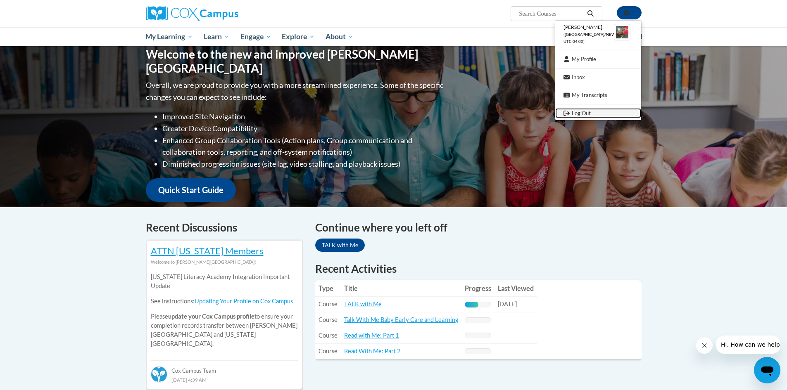
click at [586, 114] on link "Log Out" at bounding box center [598, 113] width 86 height 10
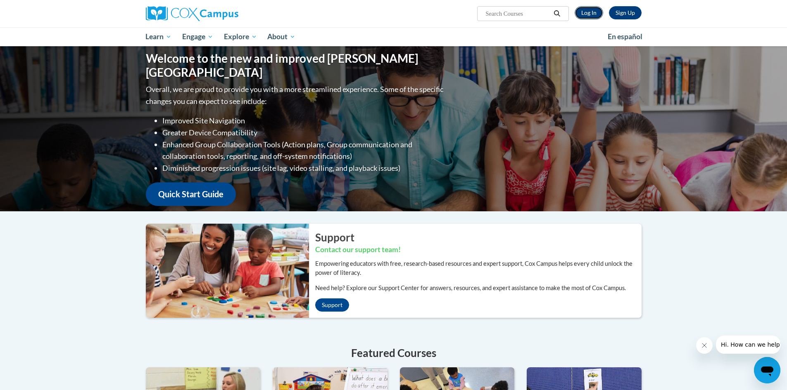
click at [583, 12] on link "Log In" at bounding box center [588, 12] width 28 height 13
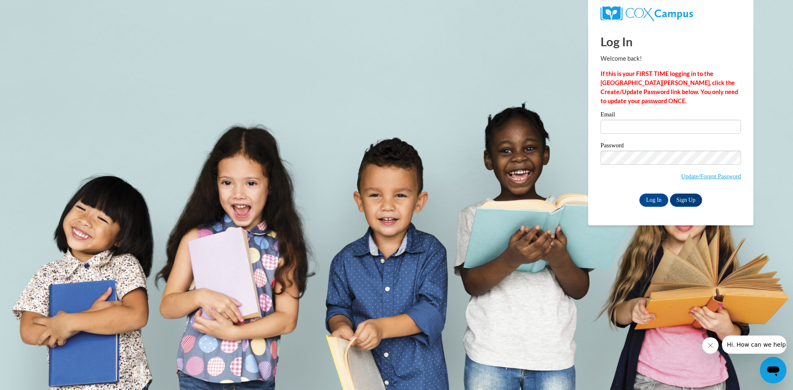
type input "janstinson121@gmail.com"
click at [647, 201] on input "Log In" at bounding box center [653, 200] width 29 height 13
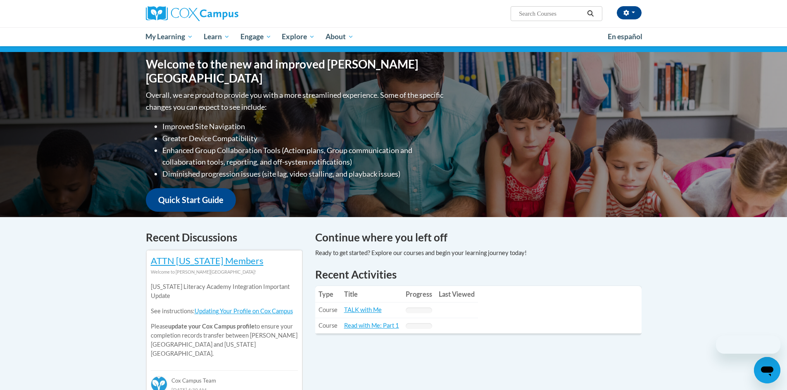
scroll to position [124, 0]
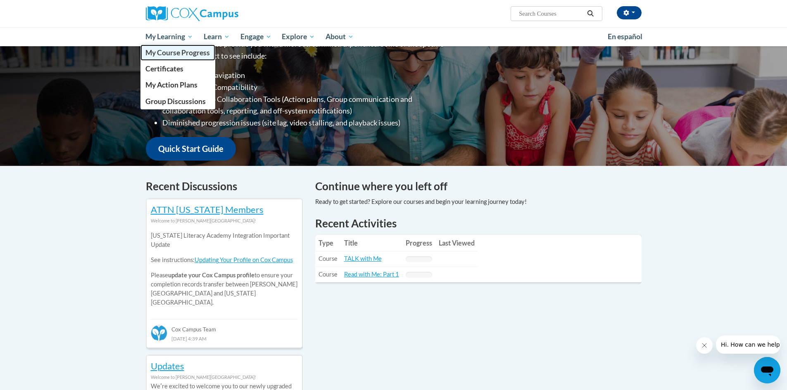
click at [185, 56] on span "My Course Progress" at bounding box center [177, 52] width 64 height 9
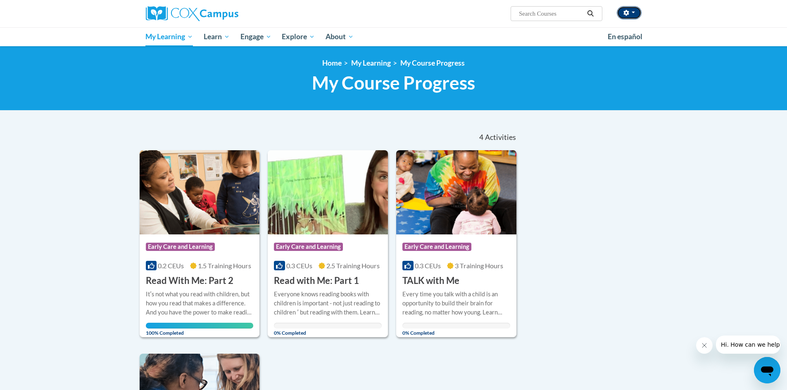
click at [634, 11] on button "button" at bounding box center [628, 12] width 25 height 13
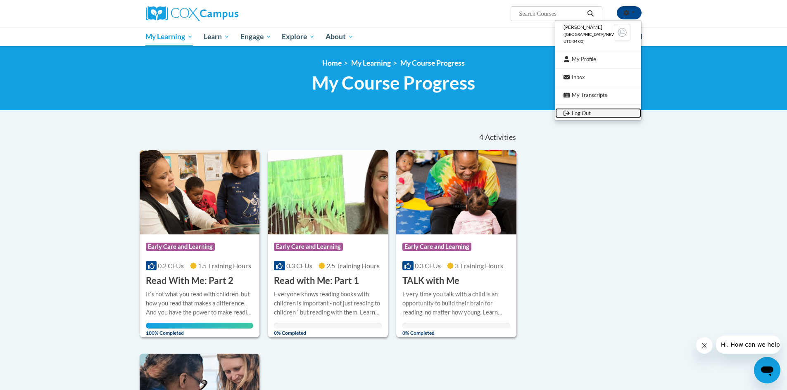
click at [597, 114] on link "Log Out" at bounding box center [598, 113] width 86 height 10
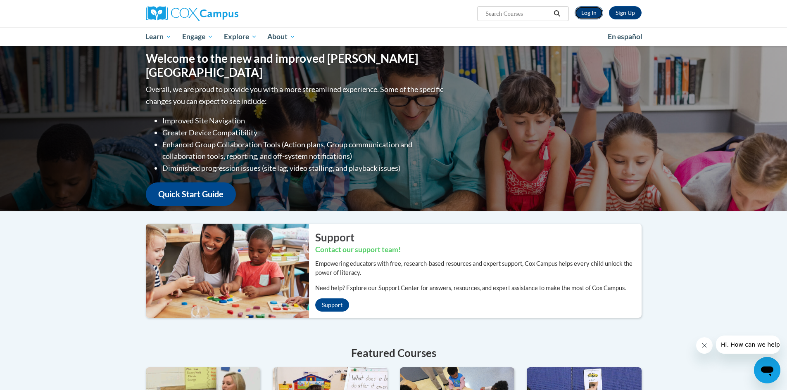
click at [591, 14] on link "Log In" at bounding box center [588, 12] width 28 height 13
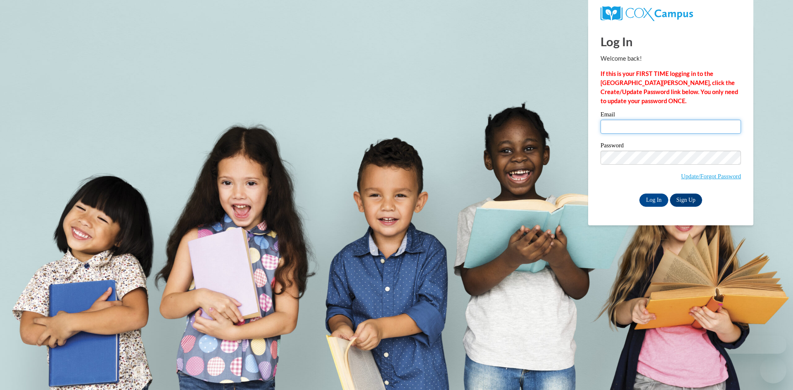
drag, startPoint x: 0, startPoint y: 0, endPoint x: 626, endPoint y: 128, distance: 638.9
click at [626, 128] on input "Email" at bounding box center [670, 127] width 140 height 14
type input "carolynhannah57@gmail.com"
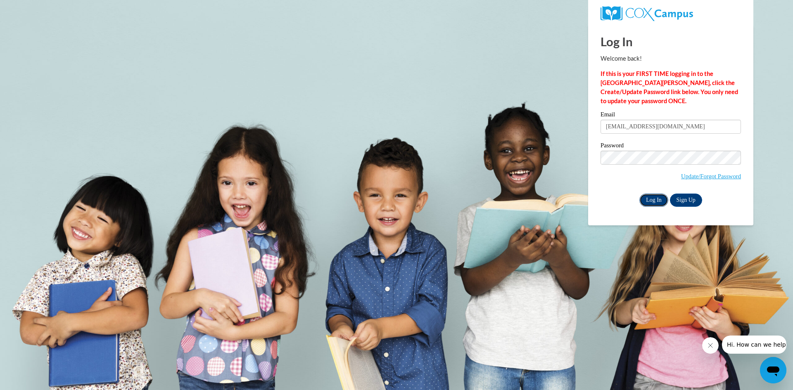
click at [645, 197] on input "Log In" at bounding box center [653, 200] width 29 height 13
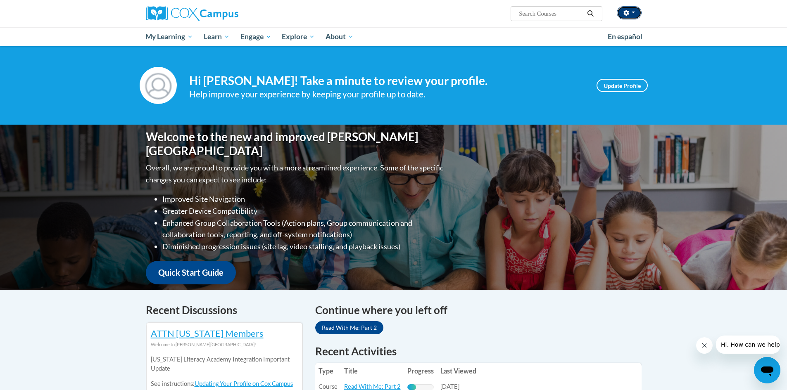
click at [628, 14] on icon "button" at bounding box center [625, 13] width 5 height 6
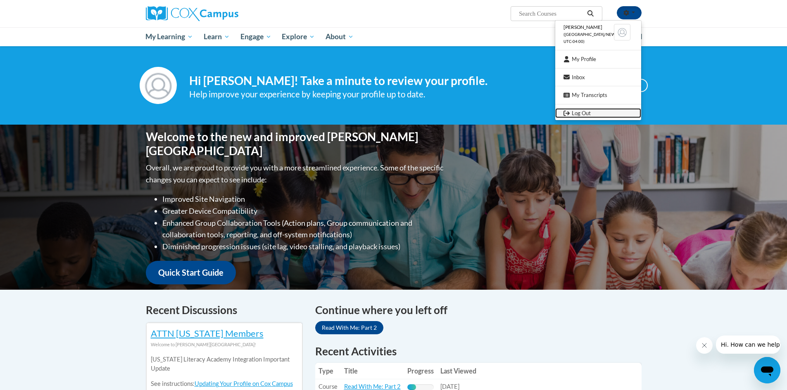
click at [586, 112] on link "Log Out" at bounding box center [598, 113] width 86 height 10
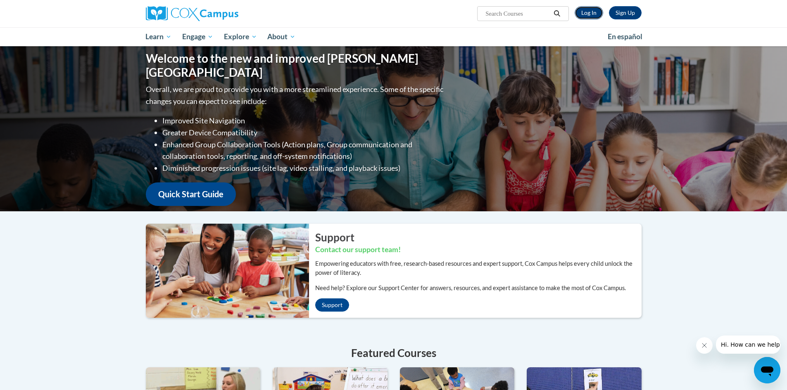
click at [591, 13] on link "Log In" at bounding box center [588, 12] width 28 height 13
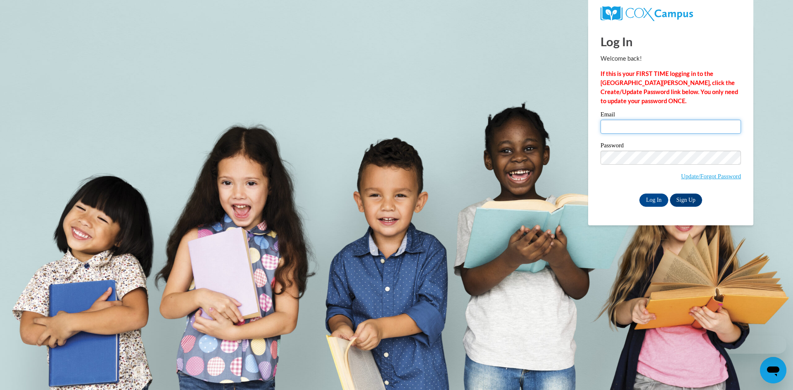
click at [614, 126] on input "Email" at bounding box center [670, 127] width 140 height 14
type input "[EMAIL_ADDRESS][DOMAIN_NAME]"
click at [646, 199] on input "Log In" at bounding box center [653, 200] width 29 height 13
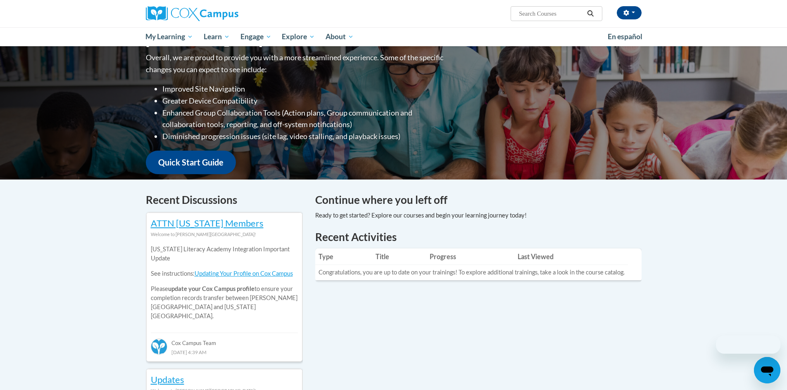
scroll to position [124, 0]
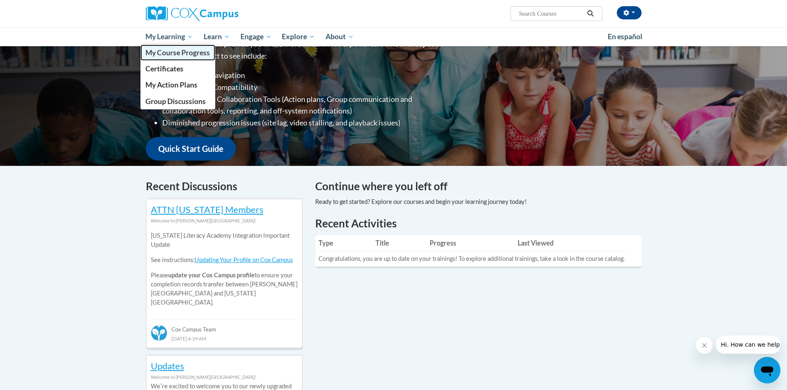
click at [178, 53] on span "My Course Progress" at bounding box center [177, 52] width 64 height 9
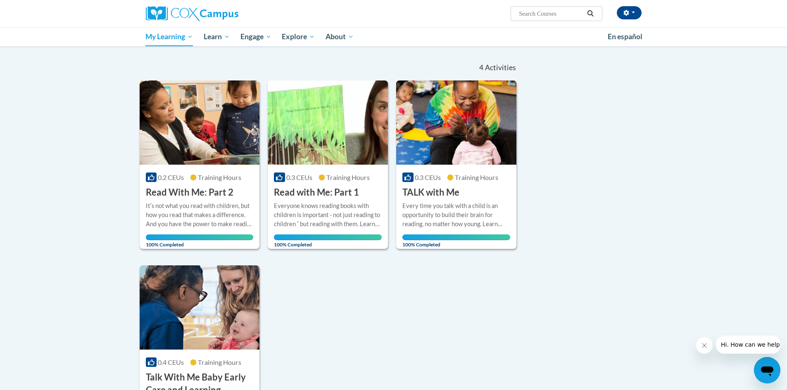
scroll to position [83, 0]
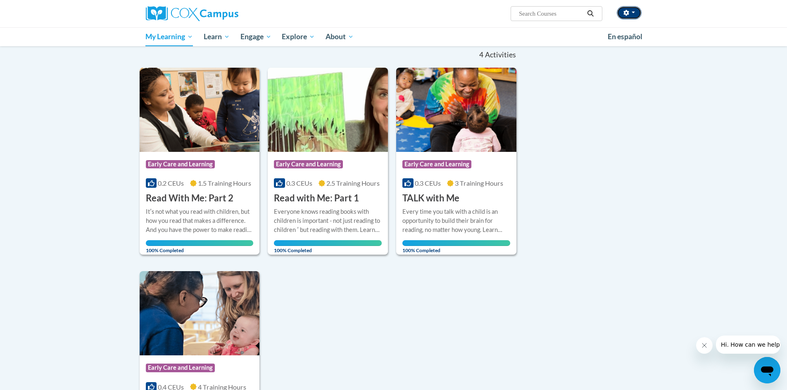
click at [631, 7] on button "button" at bounding box center [628, 12] width 25 height 13
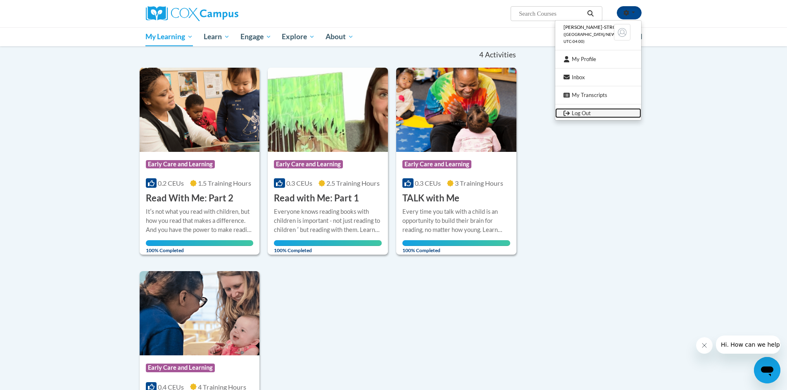
click at [595, 114] on link "Log Out" at bounding box center [598, 113] width 86 height 10
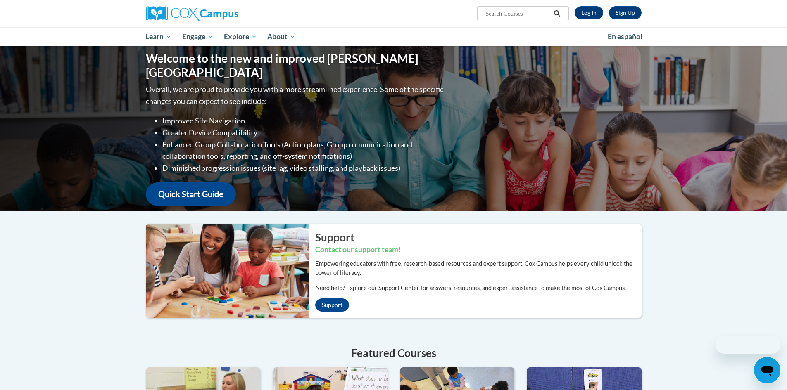
click at [532, 11] on input "Search..." at bounding box center [517, 14] width 66 height 10
click at [580, 15] on link "Log In" at bounding box center [588, 12] width 28 height 13
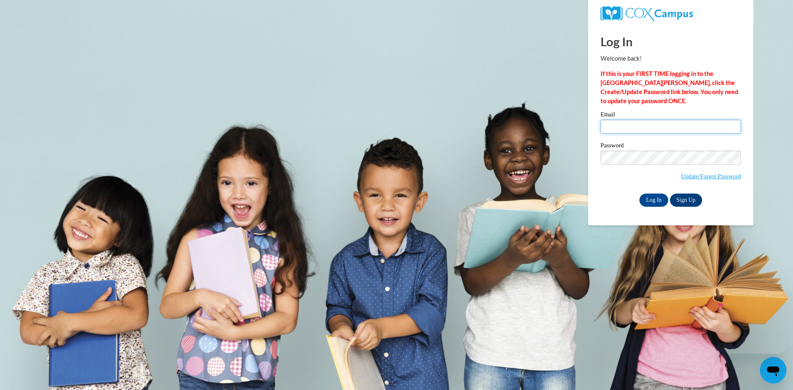
click at [632, 124] on input "Email" at bounding box center [670, 127] width 140 height 14
type input "[EMAIL_ADDRESS][DOMAIN_NAME]"
click at [656, 200] on input "Log In" at bounding box center [653, 200] width 29 height 13
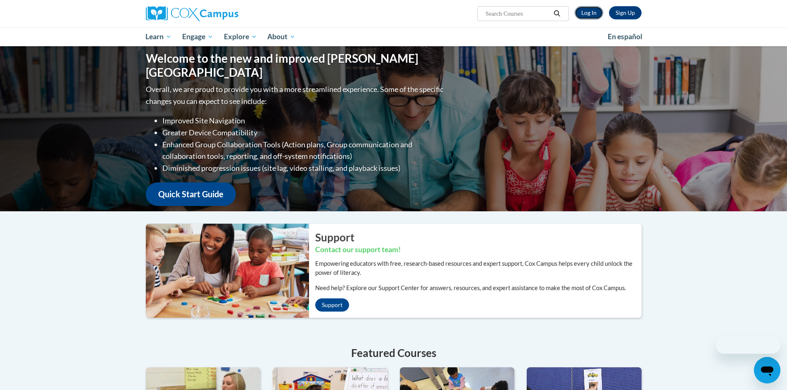
click at [583, 14] on link "Log In" at bounding box center [588, 12] width 28 height 13
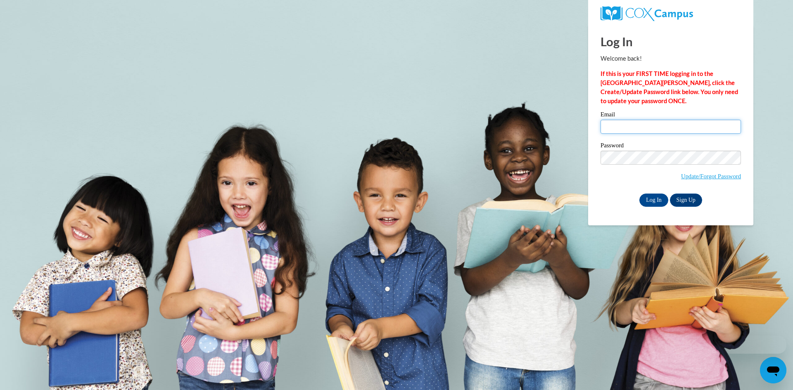
click at [624, 125] on input "Email" at bounding box center [670, 127] width 140 height 14
type input "janstinson121@gmail.com"
click at [648, 197] on input "Log In" at bounding box center [653, 200] width 29 height 13
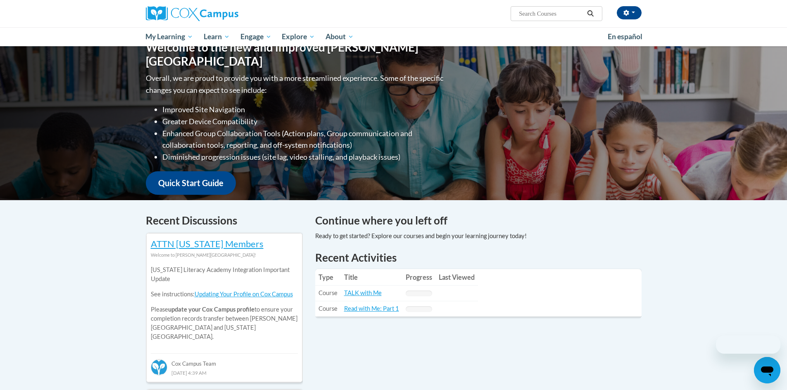
scroll to position [124, 0]
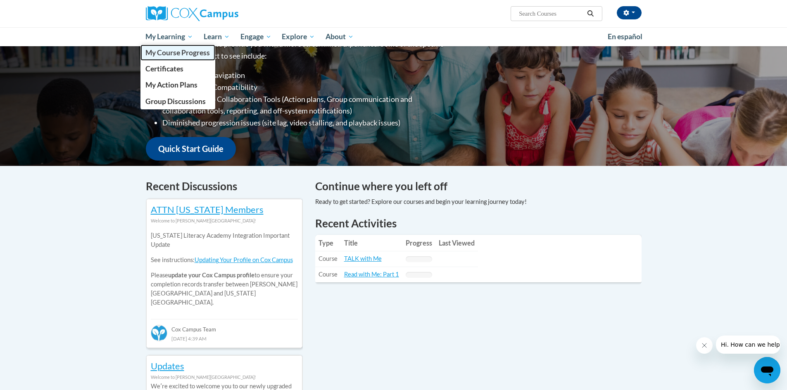
click at [187, 55] on span "My Course Progress" at bounding box center [177, 52] width 64 height 9
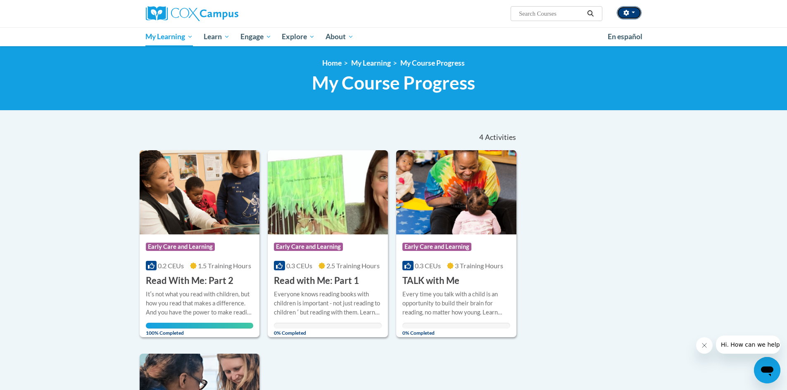
click at [631, 12] on span "button" at bounding box center [632, 13] width 3 height 2
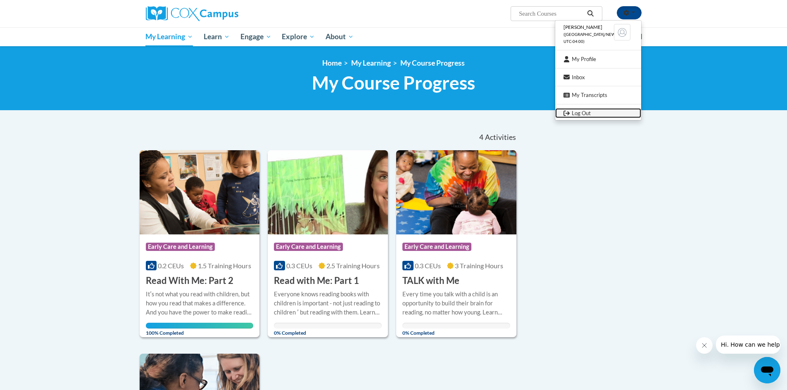
click at [597, 116] on link "Log Out" at bounding box center [598, 113] width 86 height 10
